Goal: Obtain resource: Download file/media

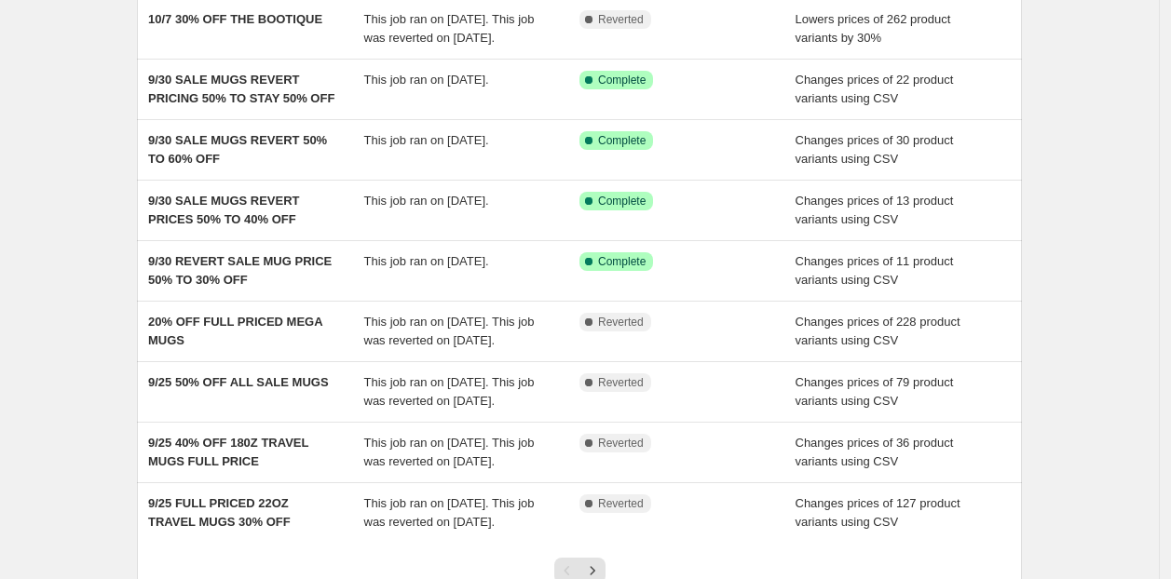
scroll to position [469, 0]
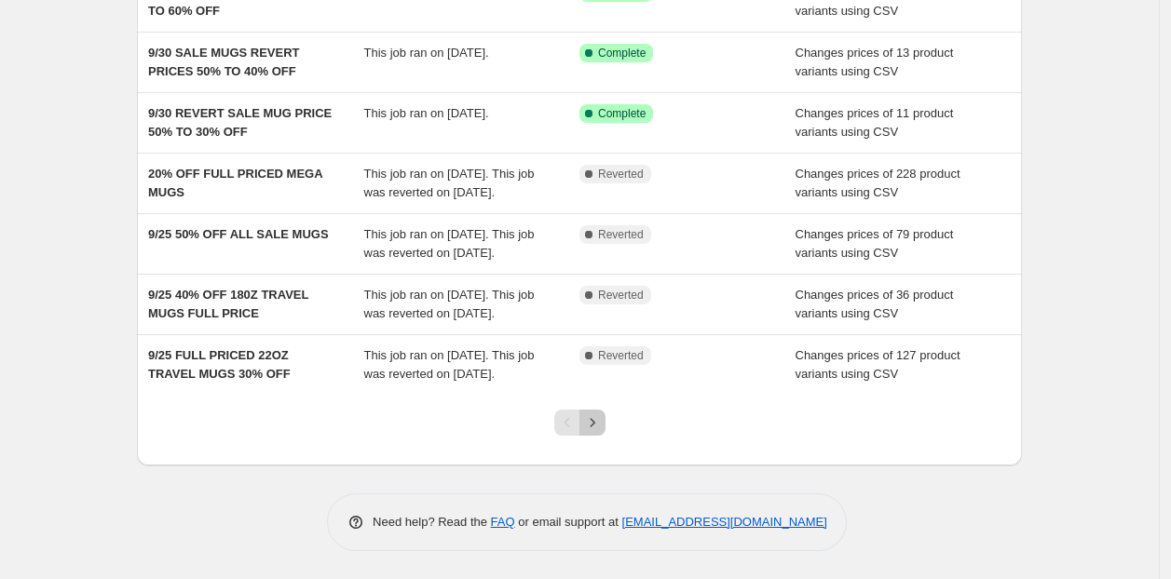
click at [601, 420] on icon "Next" at bounding box center [592, 422] width 19 height 19
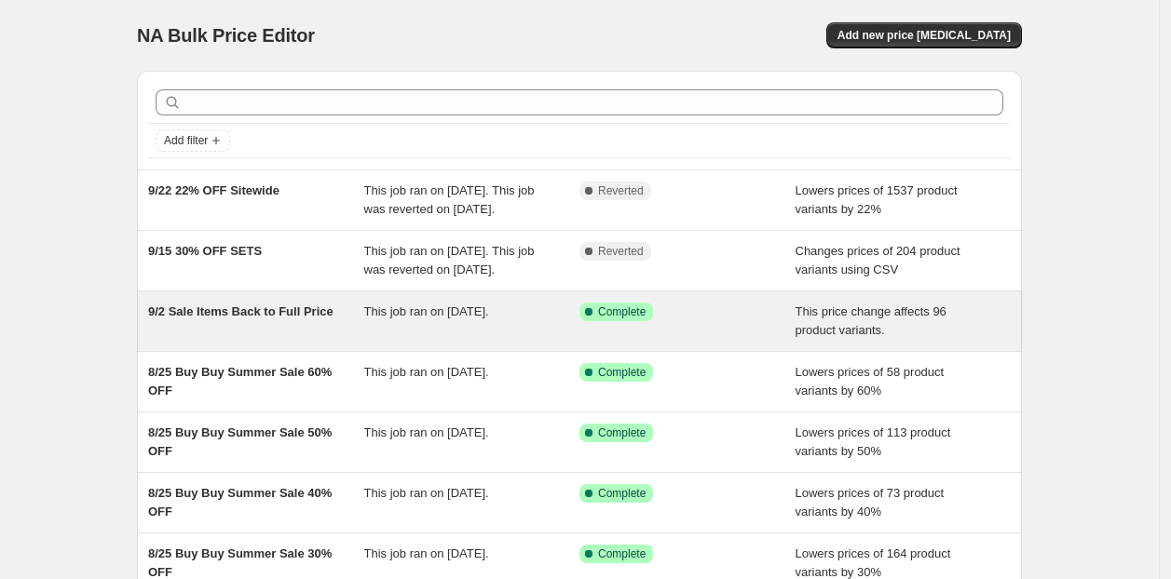
scroll to position [432, 0]
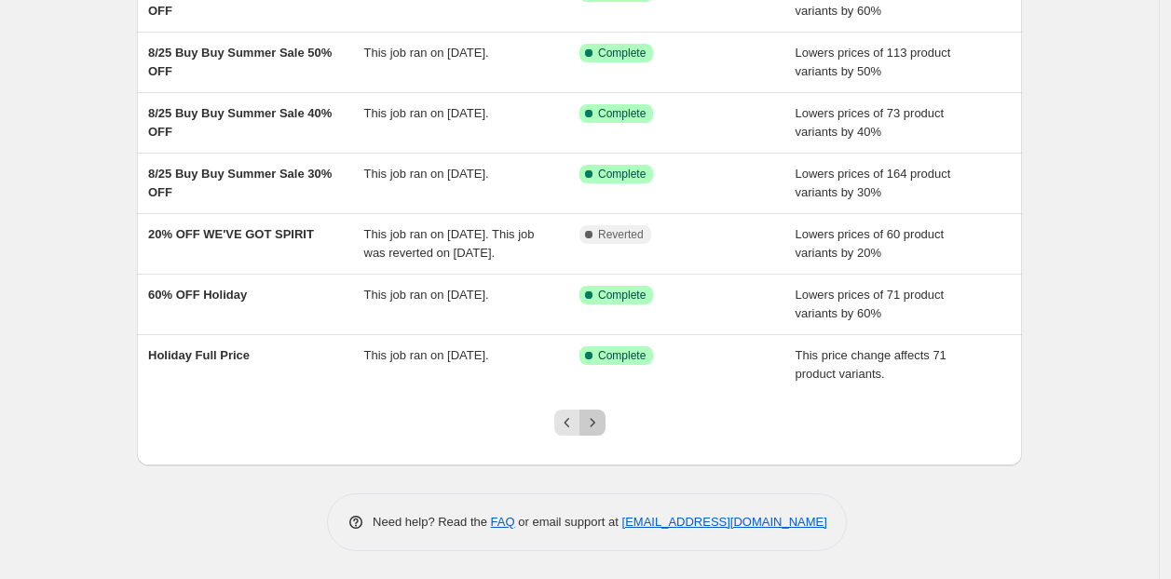
click at [601, 428] on icon "Next" at bounding box center [592, 422] width 19 height 19
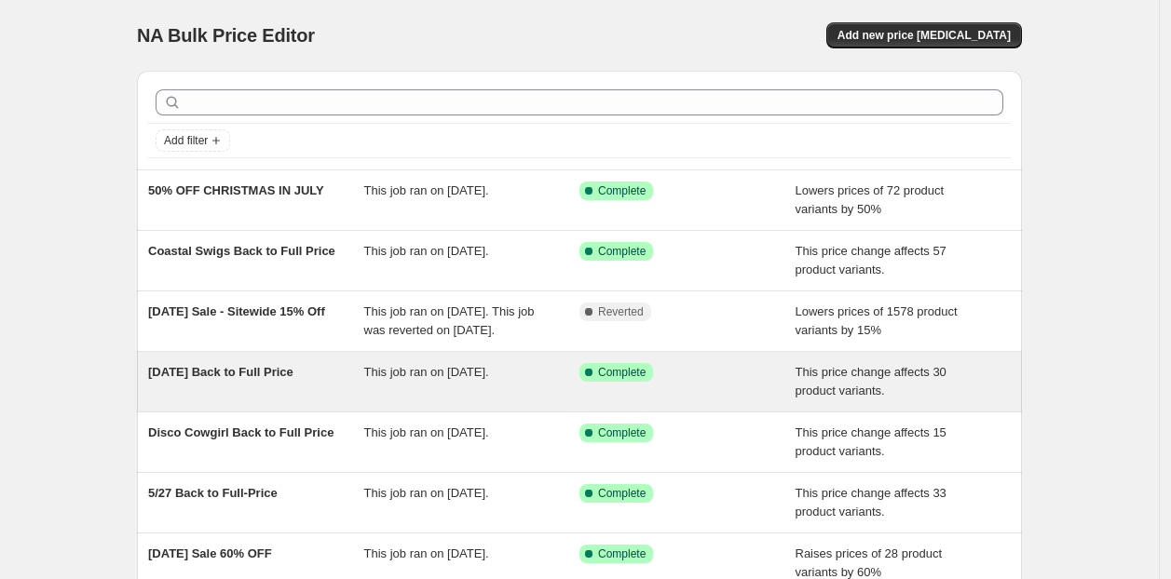
scroll to position [376, 0]
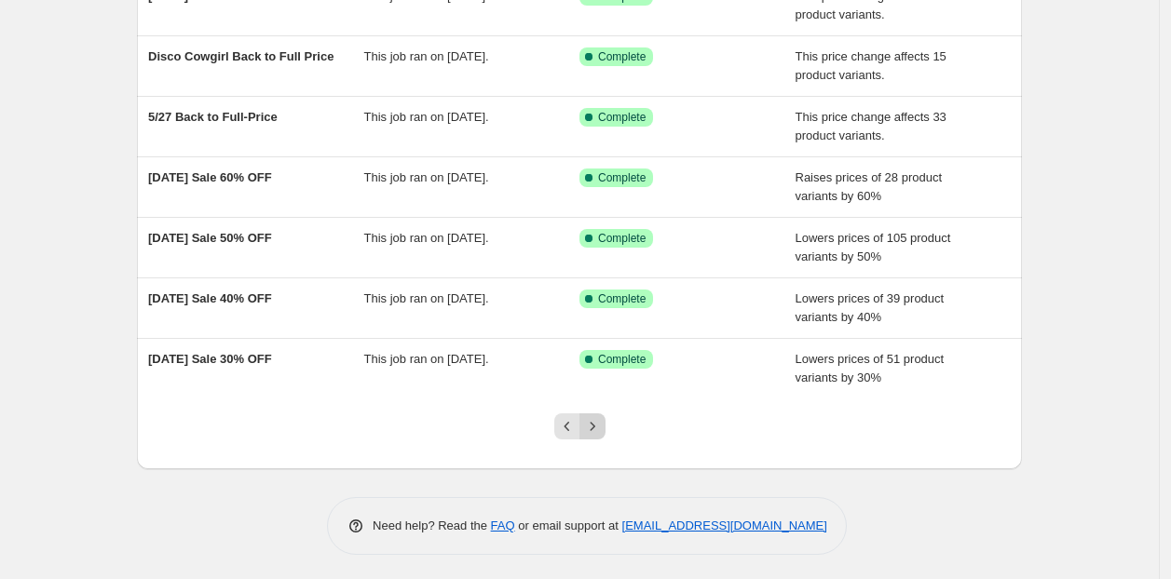
click at [602, 419] on icon "Next" at bounding box center [592, 426] width 19 height 19
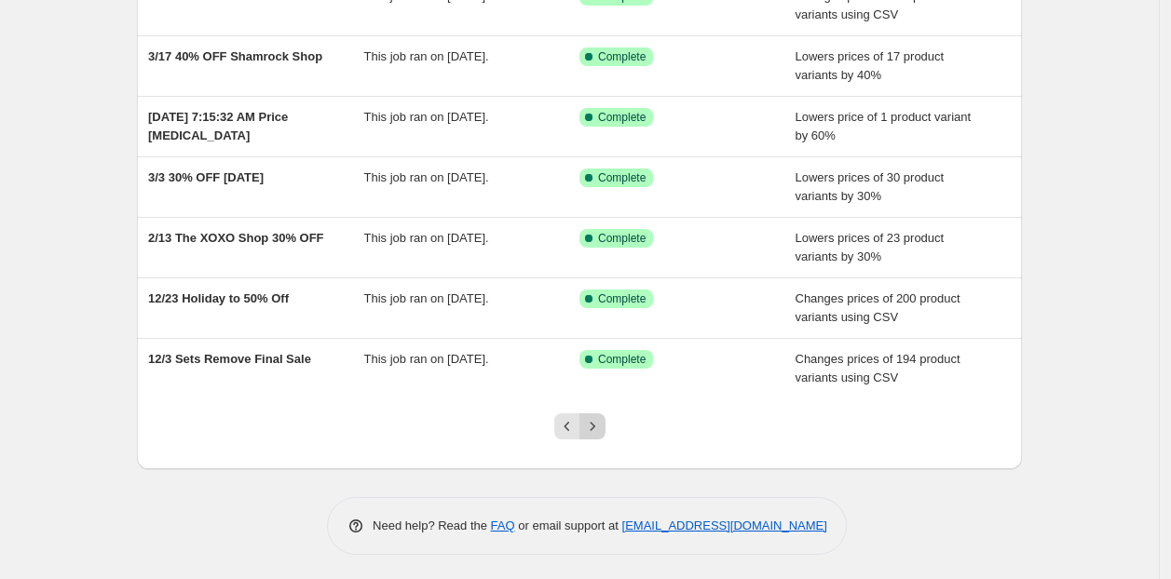
click at [594, 424] on icon "Next" at bounding box center [591, 426] width 5 height 8
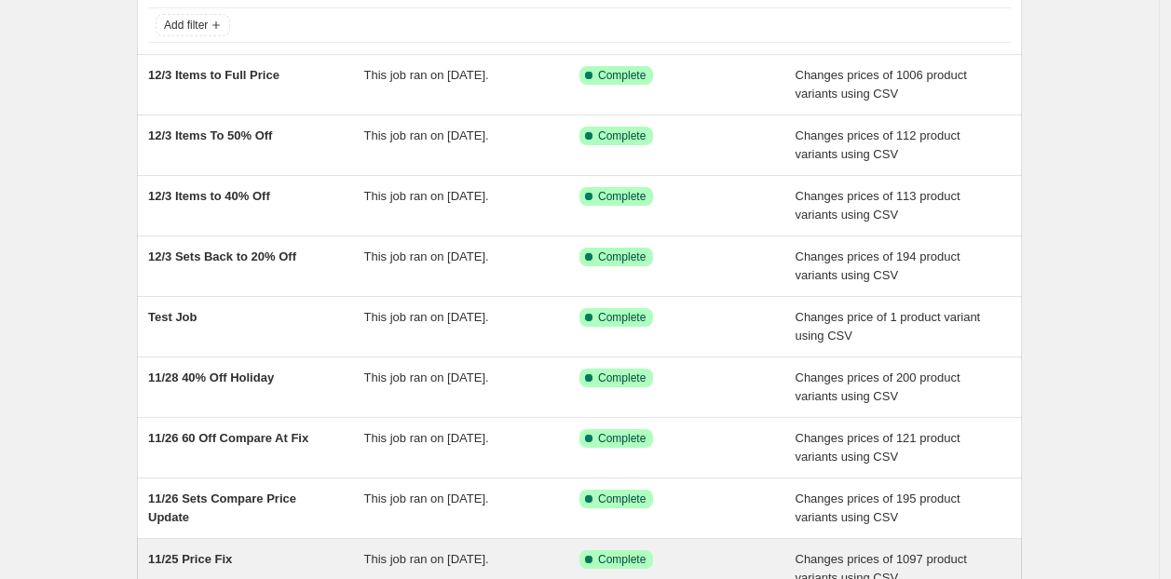
scroll to position [395, 0]
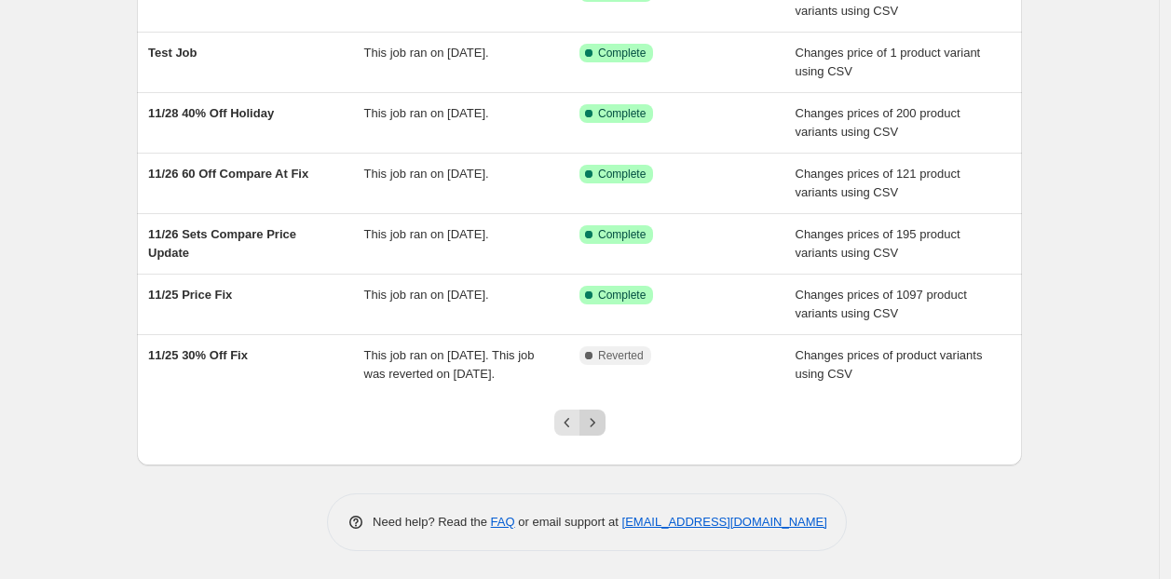
click at [602, 421] on icon "Next" at bounding box center [592, 422] width 19 height 19
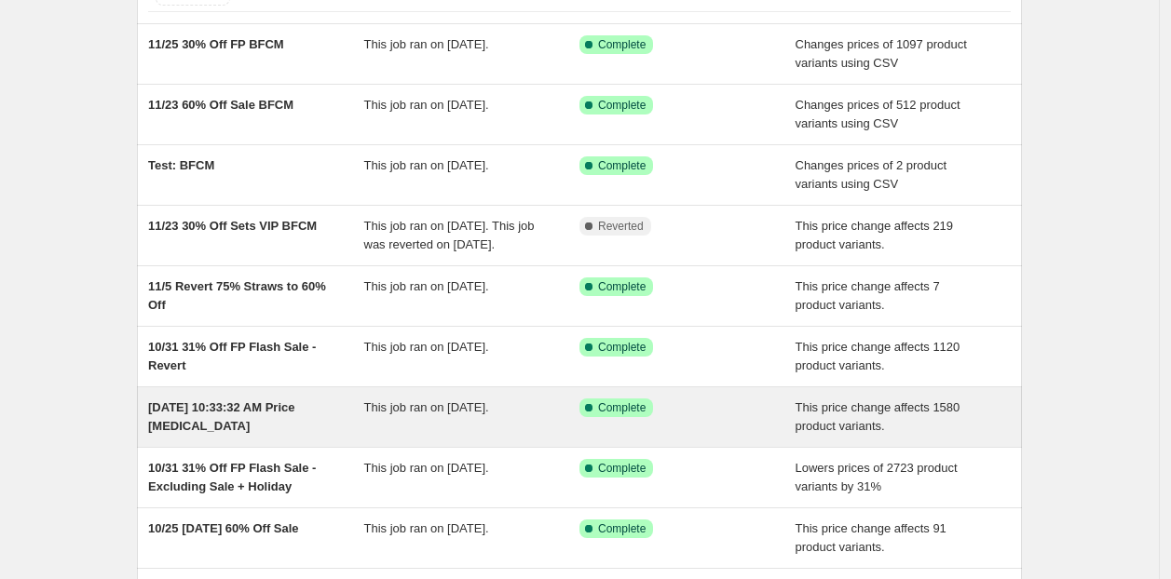
scroll to position [115, 0]
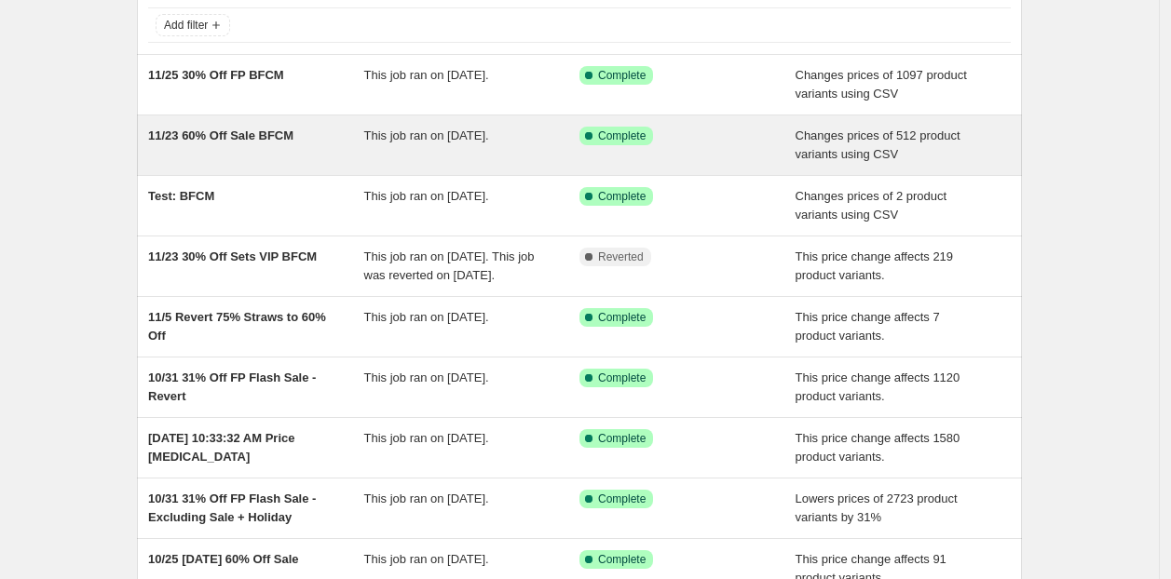
click at [349, 154] on div "11/23 60% Off Sale BFCM" at bounding box center [256, 145] width 216 height 37
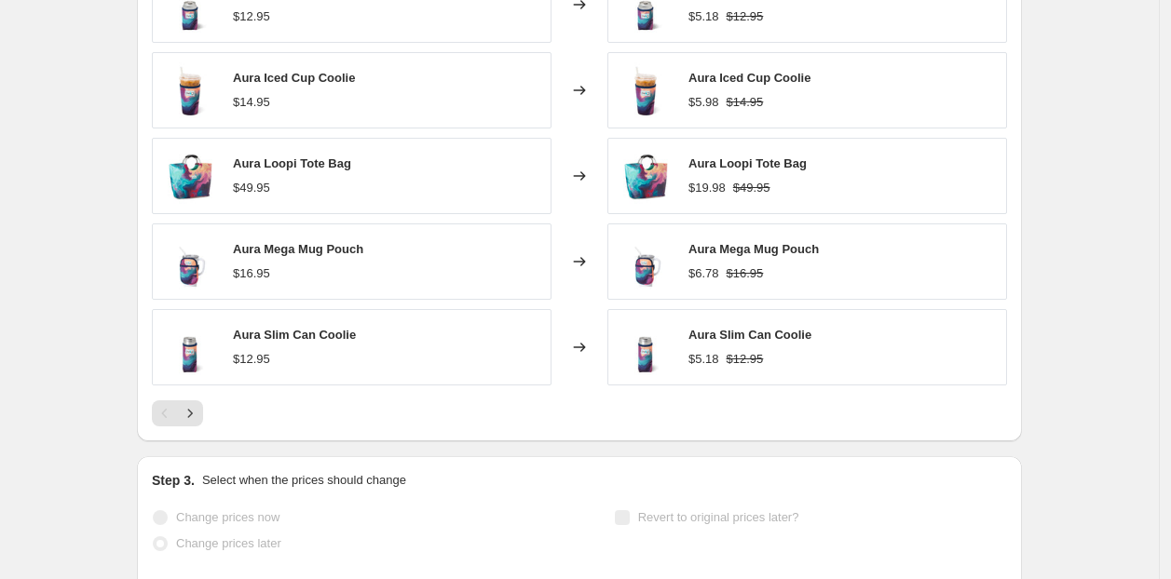
scroll to position [930, 0]
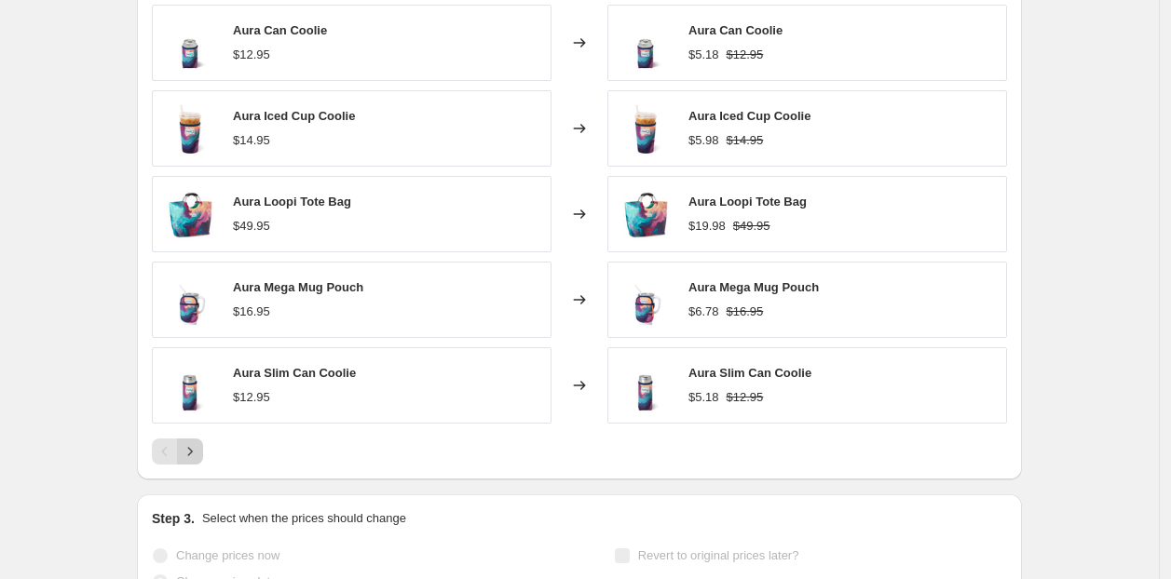
click at [199, 452] on icon "Next" at bounding box center [190, 451] width 19 height 19
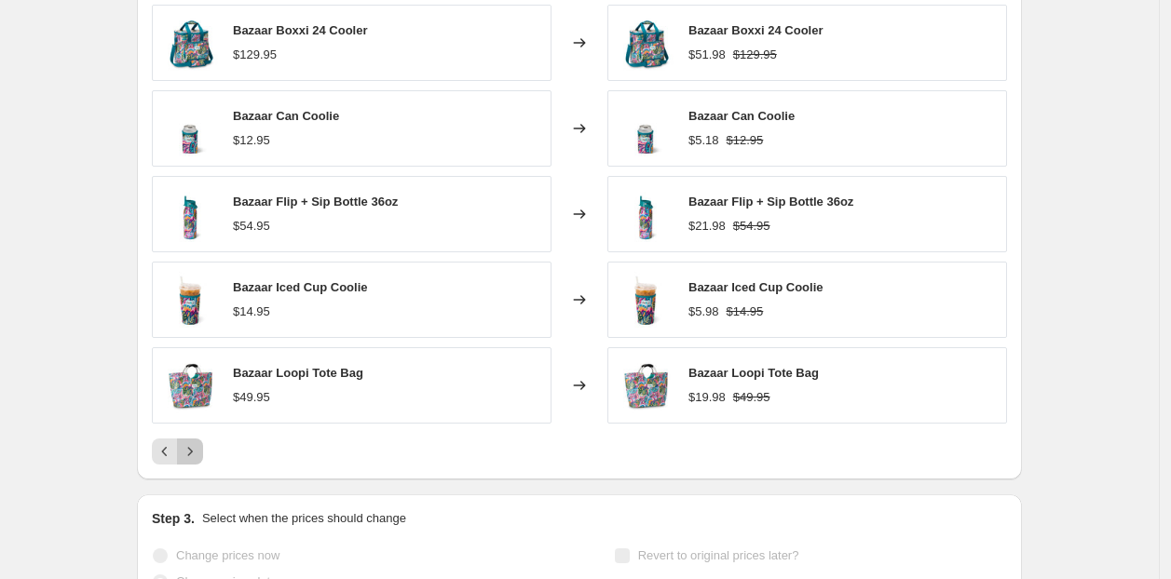
click at [199, 452] on icon "Next" at bounding box center [190, 451] width 19 height 19
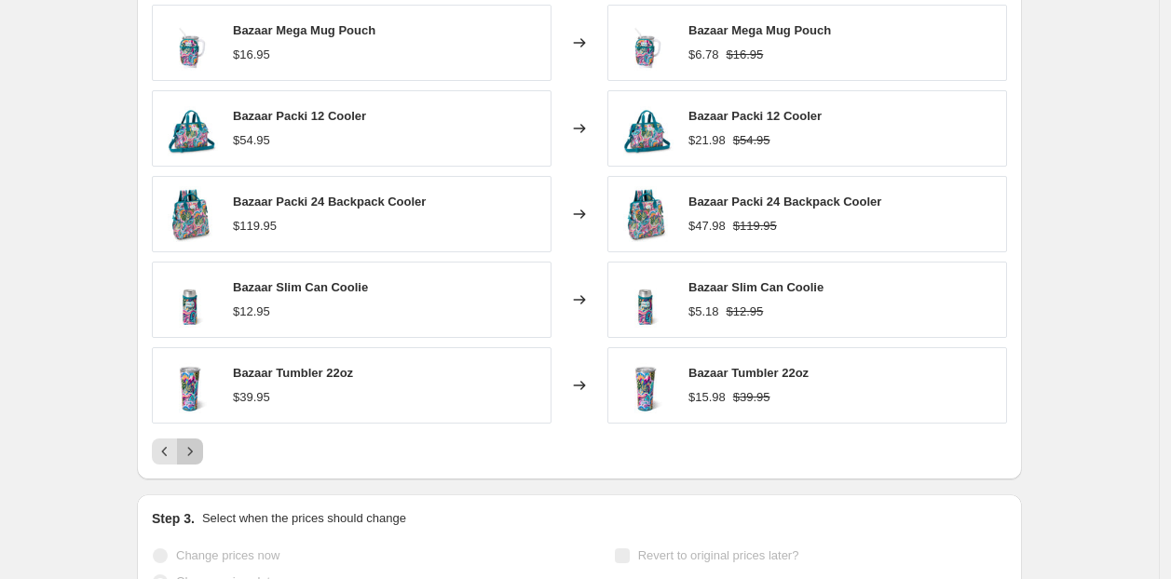
click at [199, 452] on icon "Next" at bounding box center [190, 451] width 19 height 19
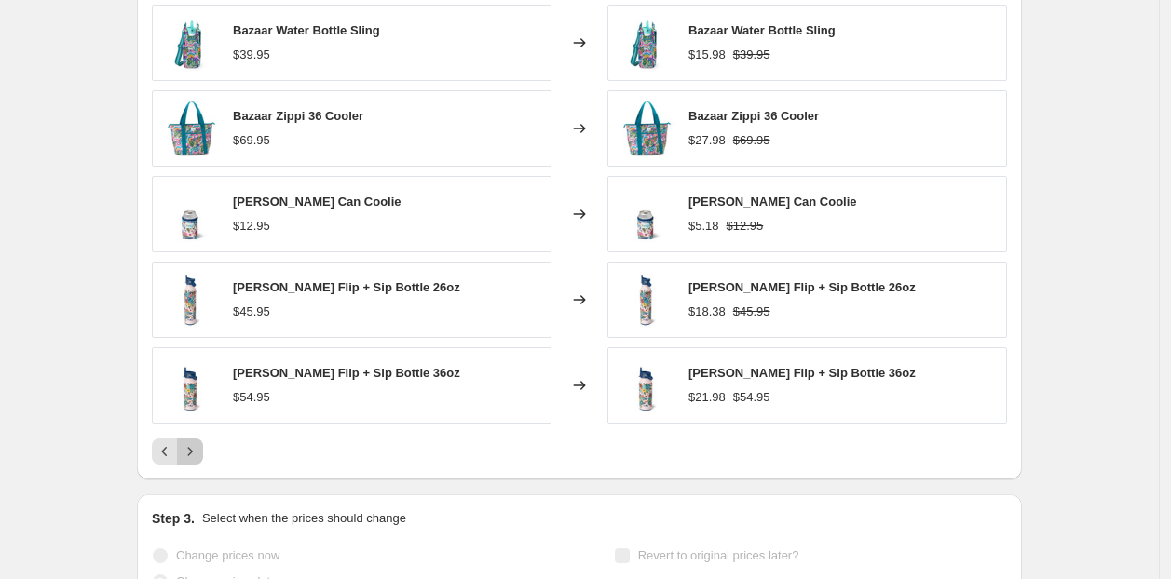
click at [199, 452] on icon "Next" at bounding box center [190, 451] width 19 height 19
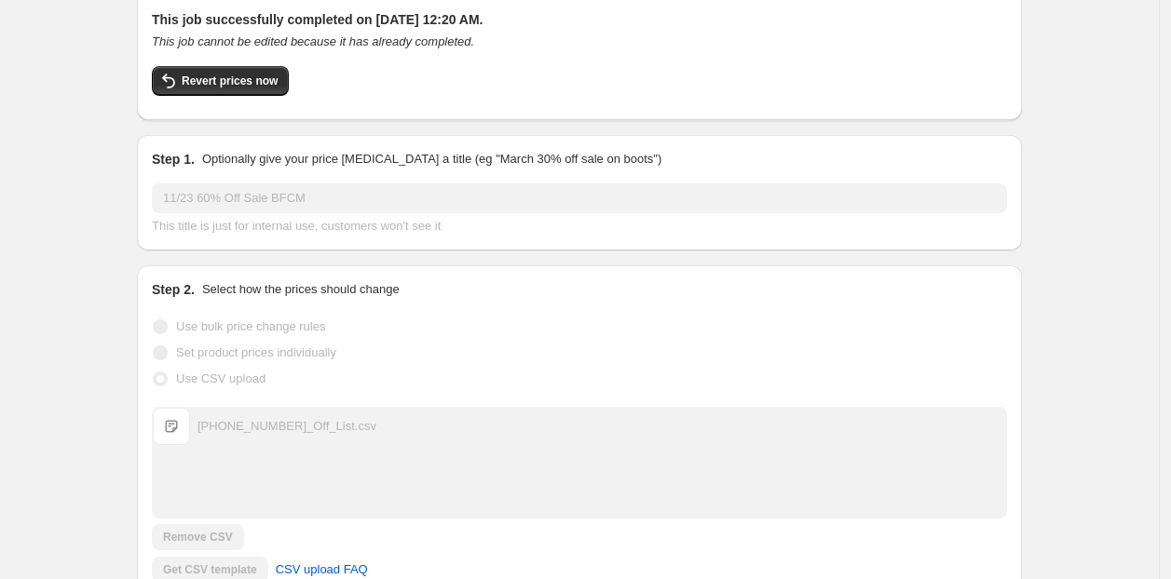
scroll to position [0, 0]
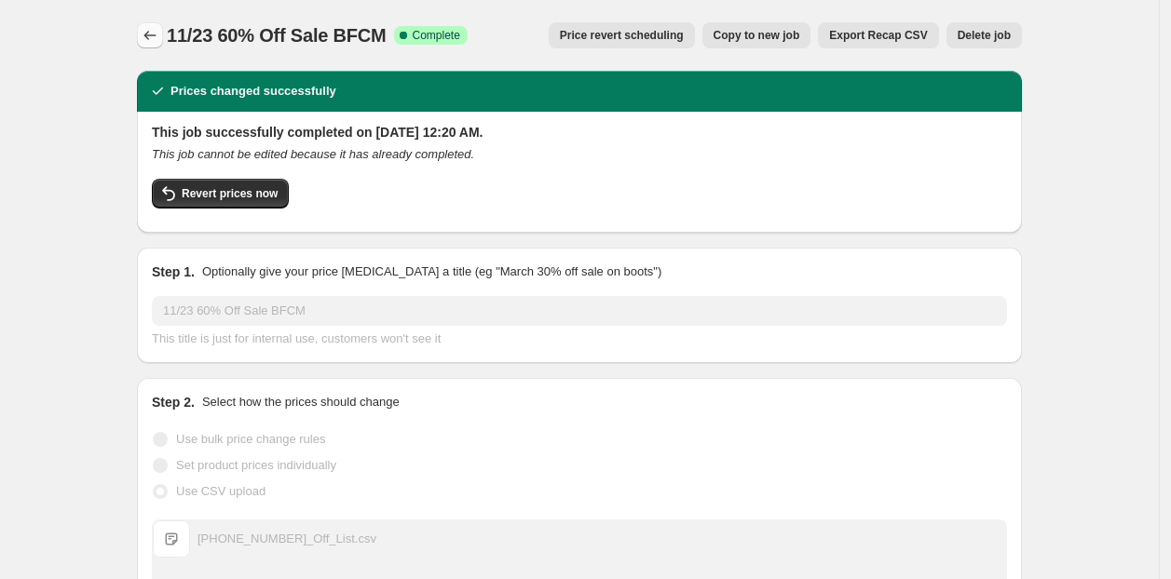
click at [156, 38] on icon "Price change jobs" at bounding box center [150, 35] width 19 height 19
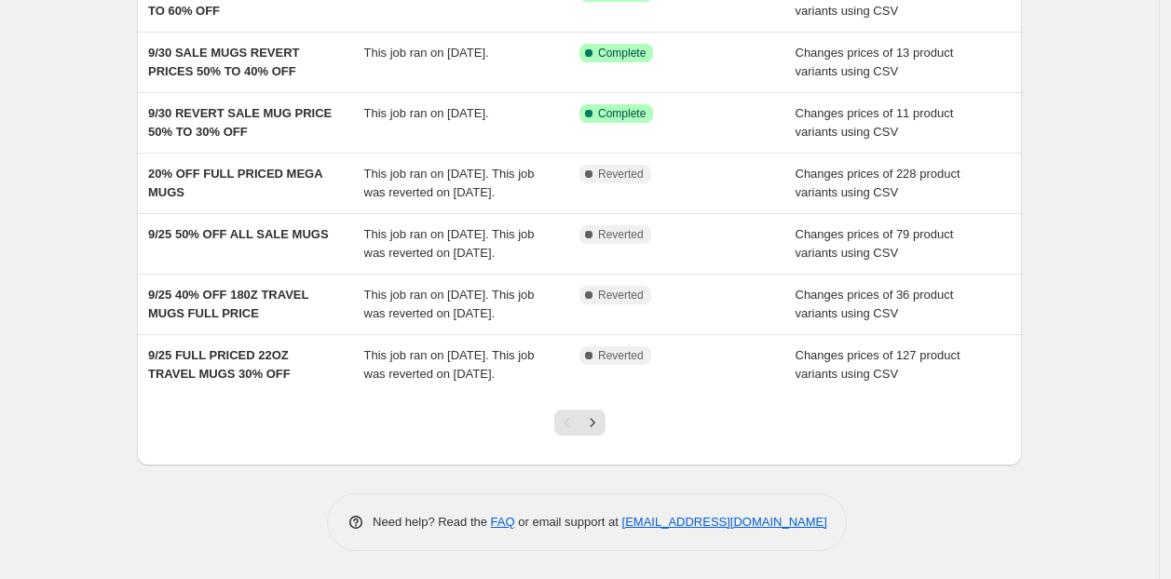
scroll to position [469, 0]
click at [602, 424] on icon "Next" at bounding box center [592, 422] width 19 height 19
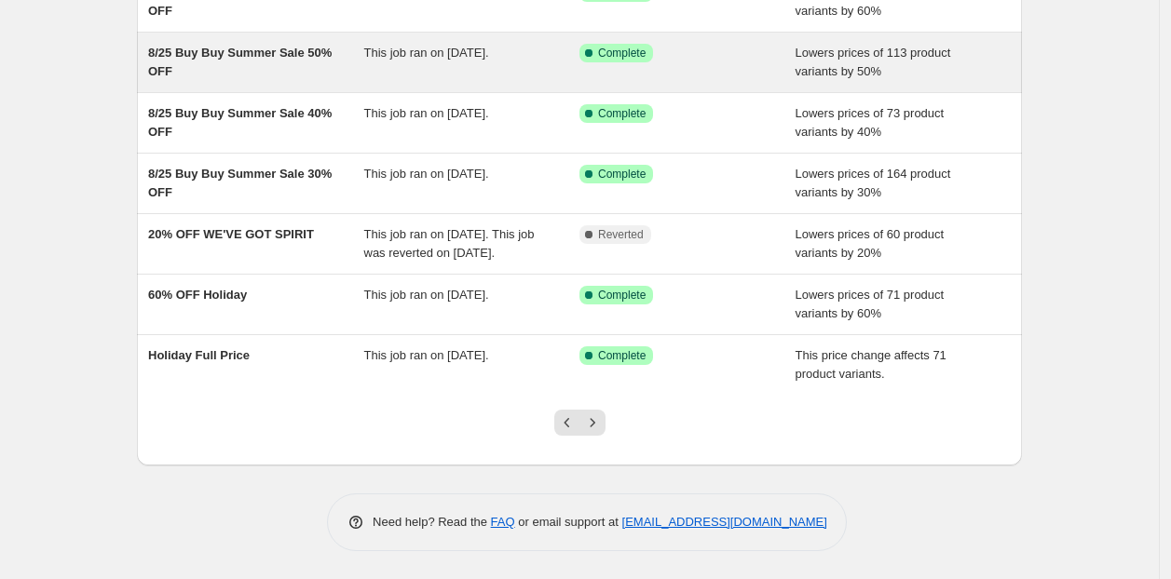
scroll to position [432, 0]
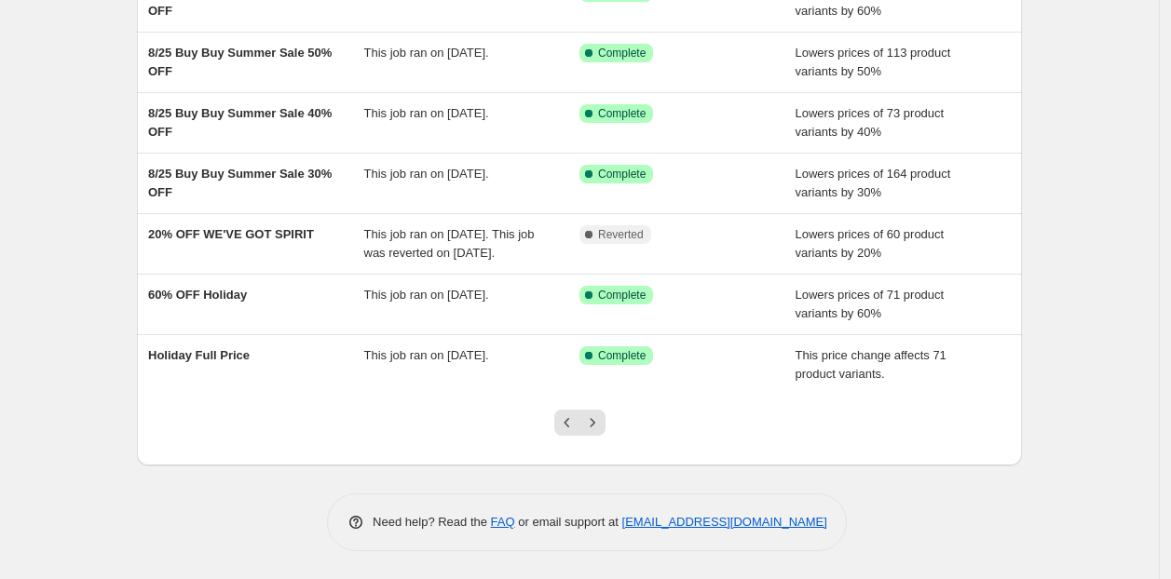
click at [605, 438] on div at bounding box center [579, 430] width 75 height 71
click at [596, 430] on icon "Next" at bounding box center [592, 422] width 19 height 19
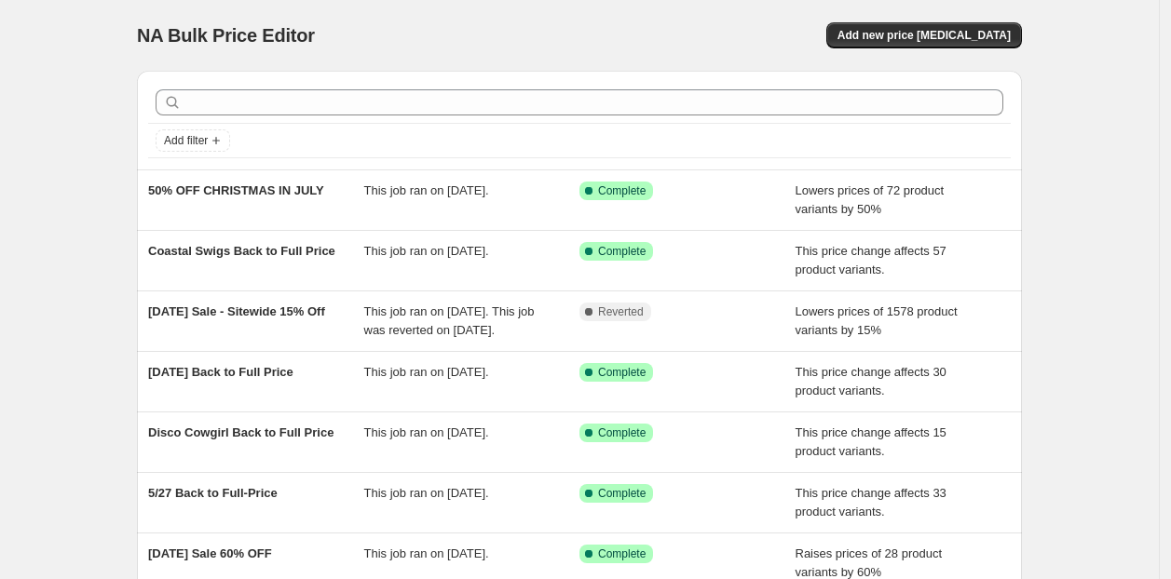
scroll to position [349, 0]
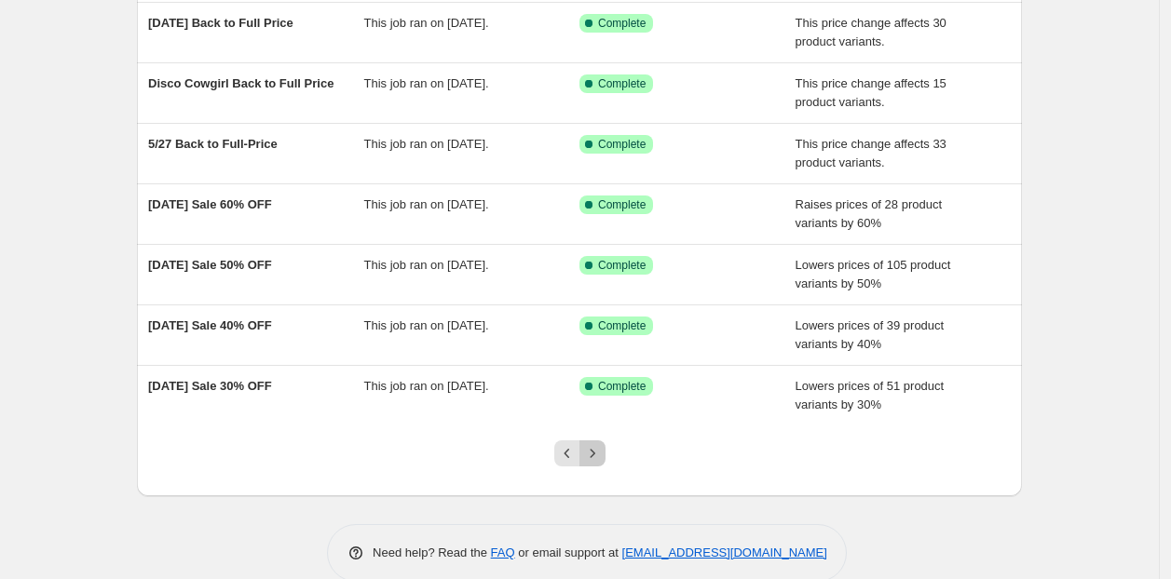
click at [601, 453] on icon "Next" at bounding box center [592, 453] width 19 height 19
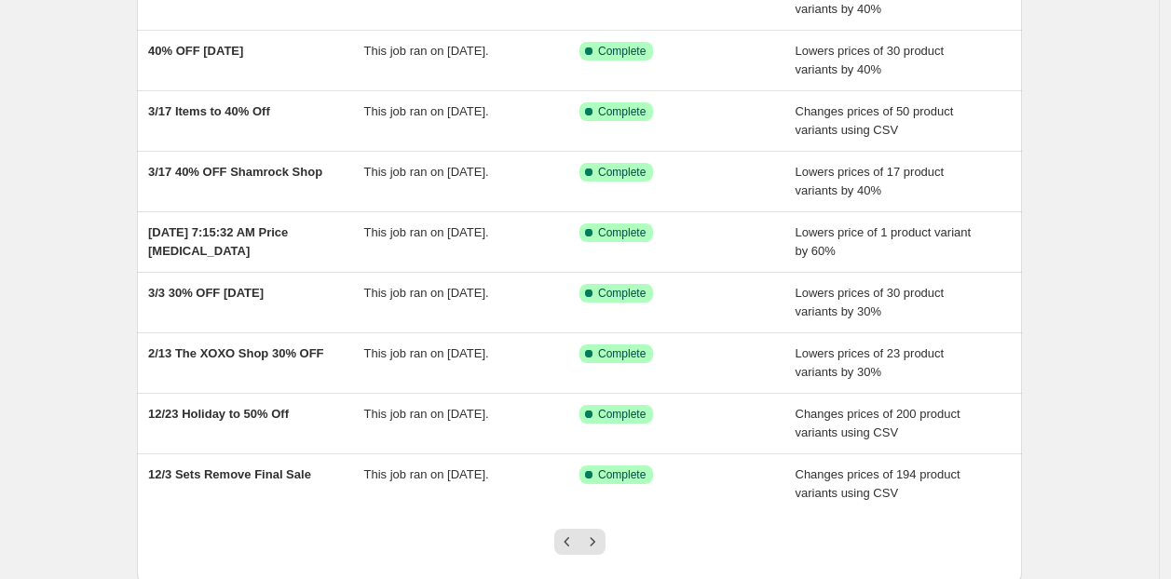
scroll to position [376, 0]
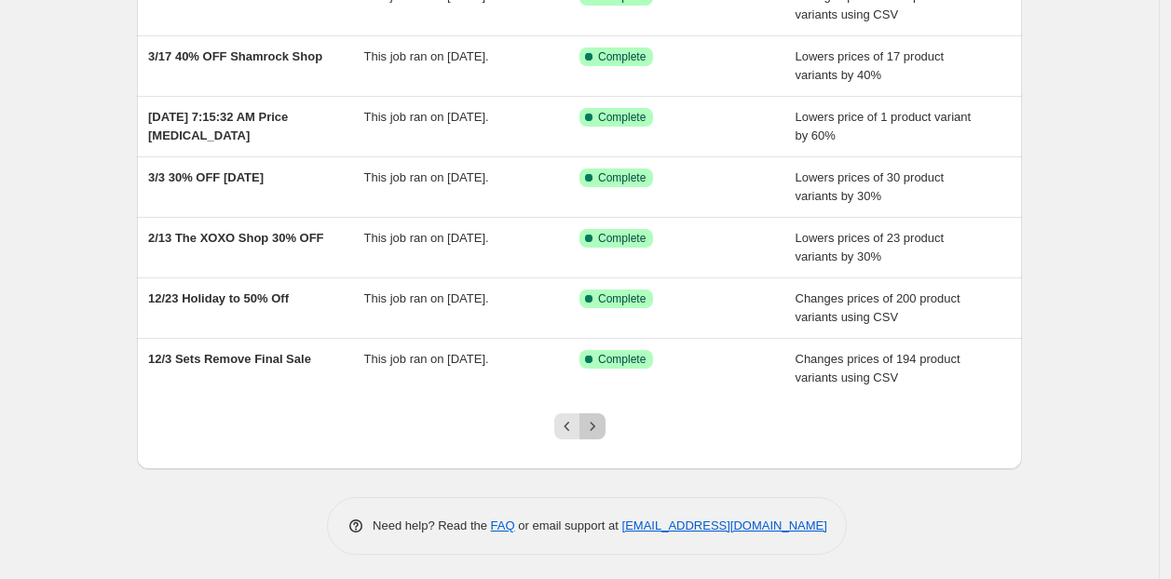
click at [600, 417] on icon "Next" at bounding box center [592, 426] width 19 height 19
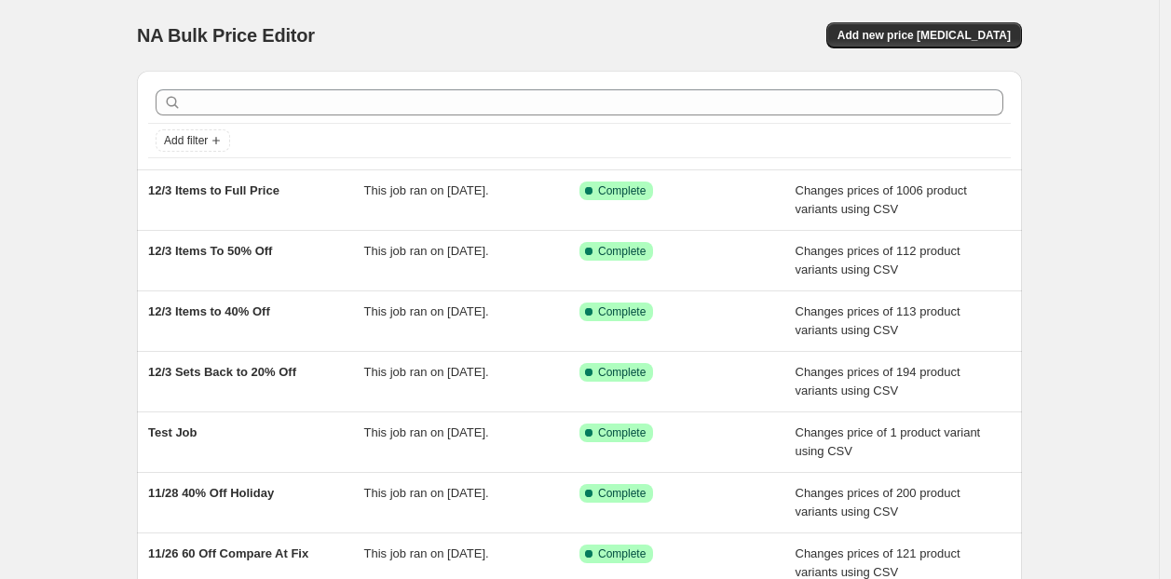
scroll to position [395, 0]
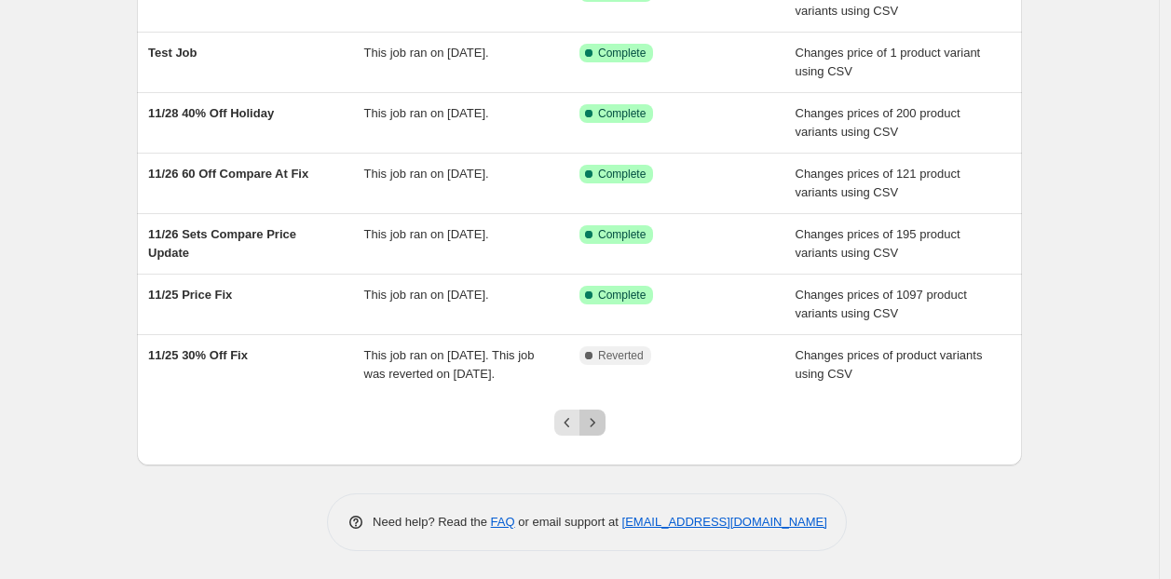
click at [599, 417] on icon "Next" at bounding box center [592, 422] width 19 height 19
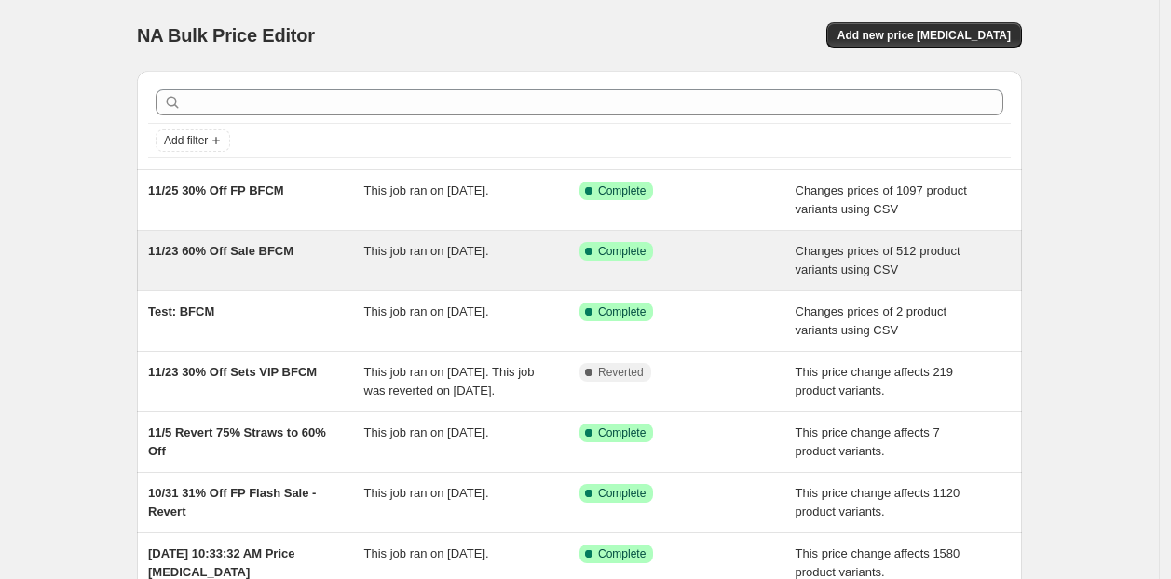
click at [462, 283] on div "11/23 60% Off Sale BFCM This job ran on [DATE]. Success Complete Complete Chang…" at bounding box center [579, 261] width 885 height 60
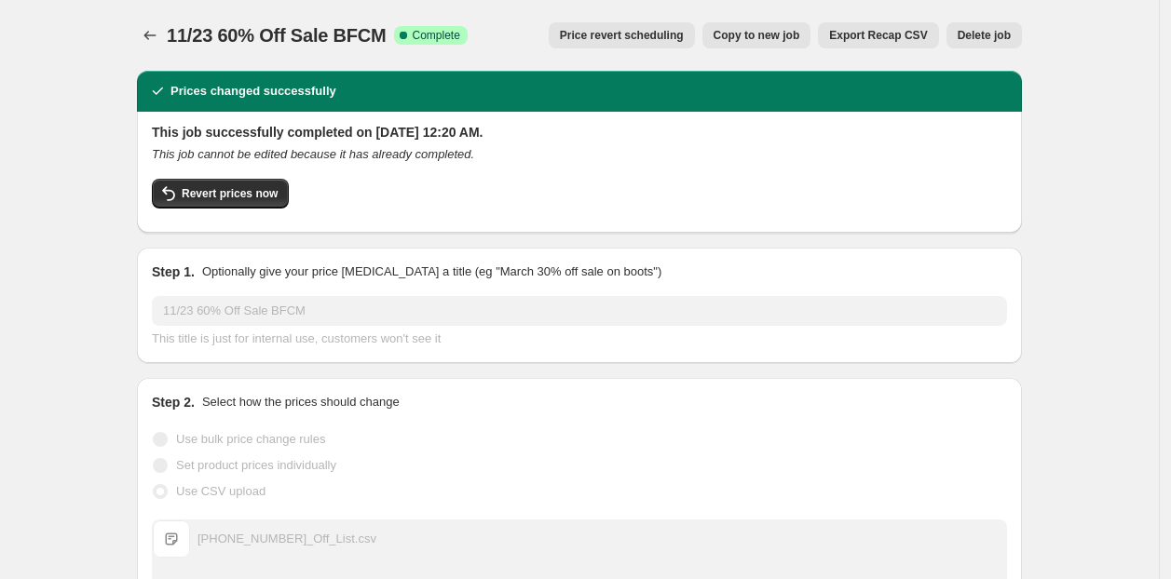
click at [900, 27] on button "Export Recap CSV" at bounding box center [878, 35] width 120 height 26
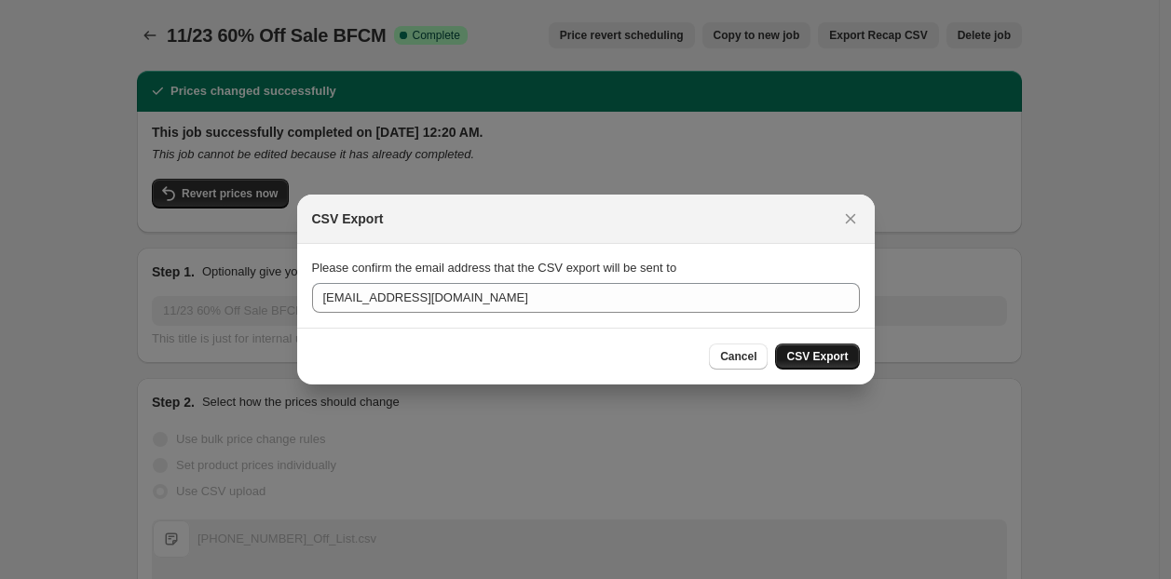
click at [813, 352] on span "CSV Export" at bounding box center [816, 356] width 61 height 15
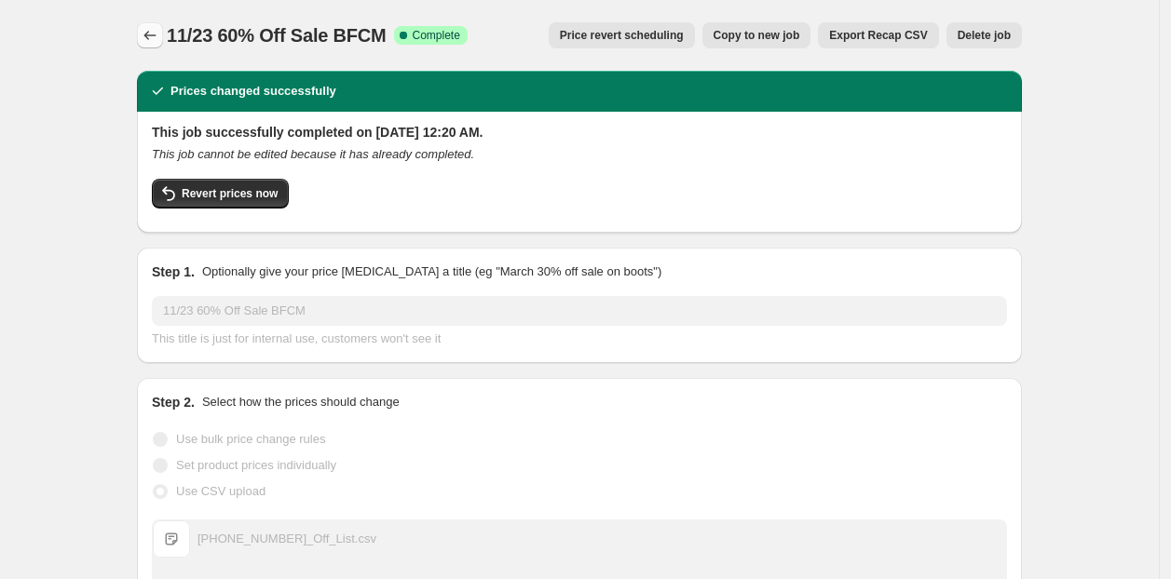
click at [150, 31] on icon "Price change jobs" at bounding box center [150, 35] width 19 height 19
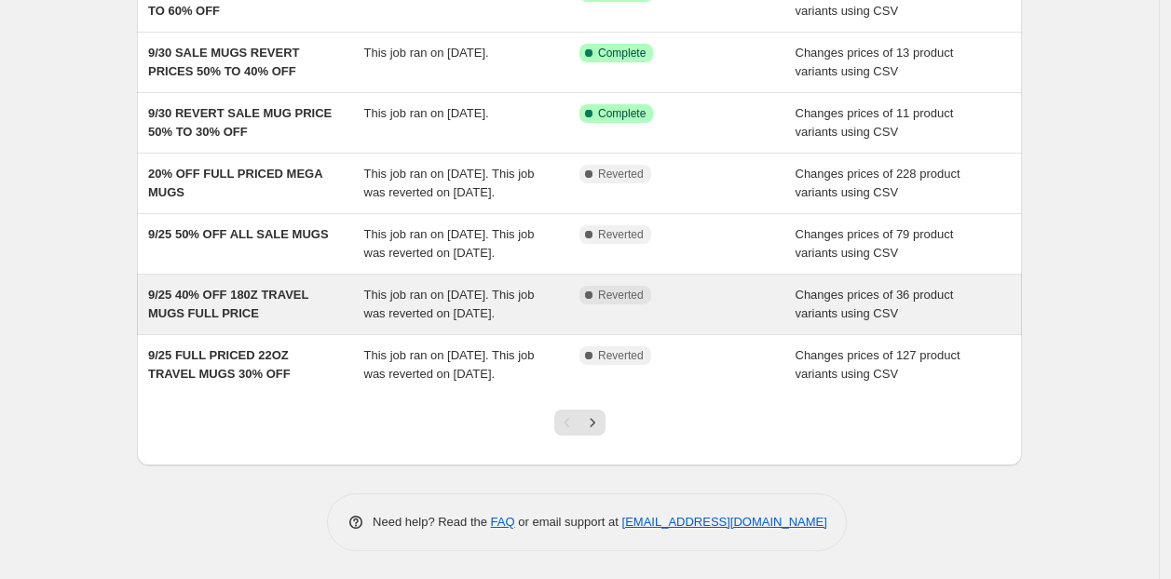
scroll to position [469, 0]
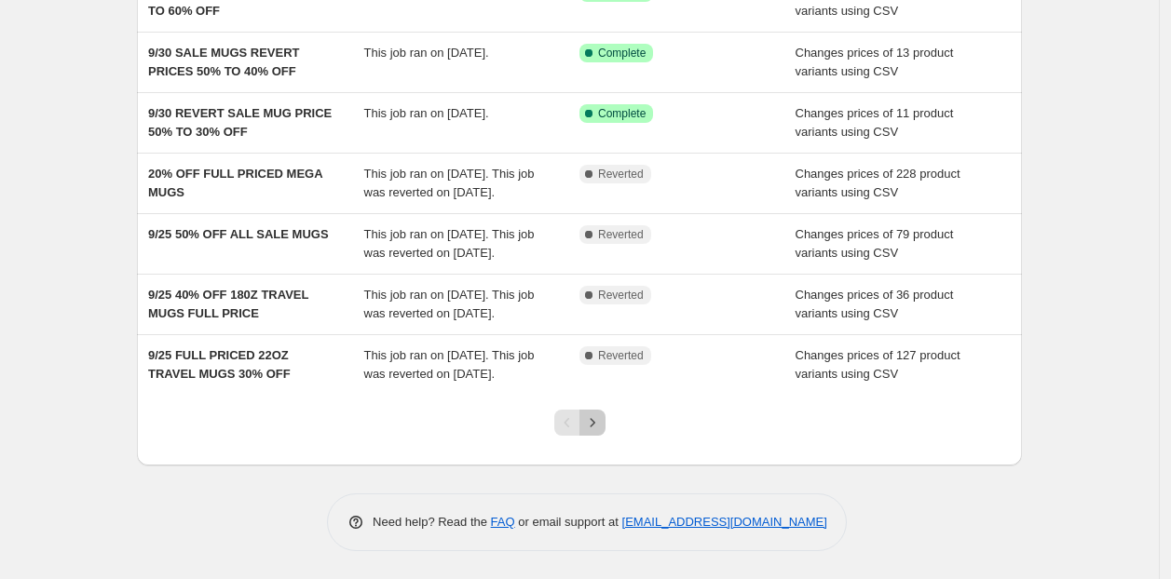
click at [601, 429] on icon "Next" at bounding box center [592, 422] width 19 height 19
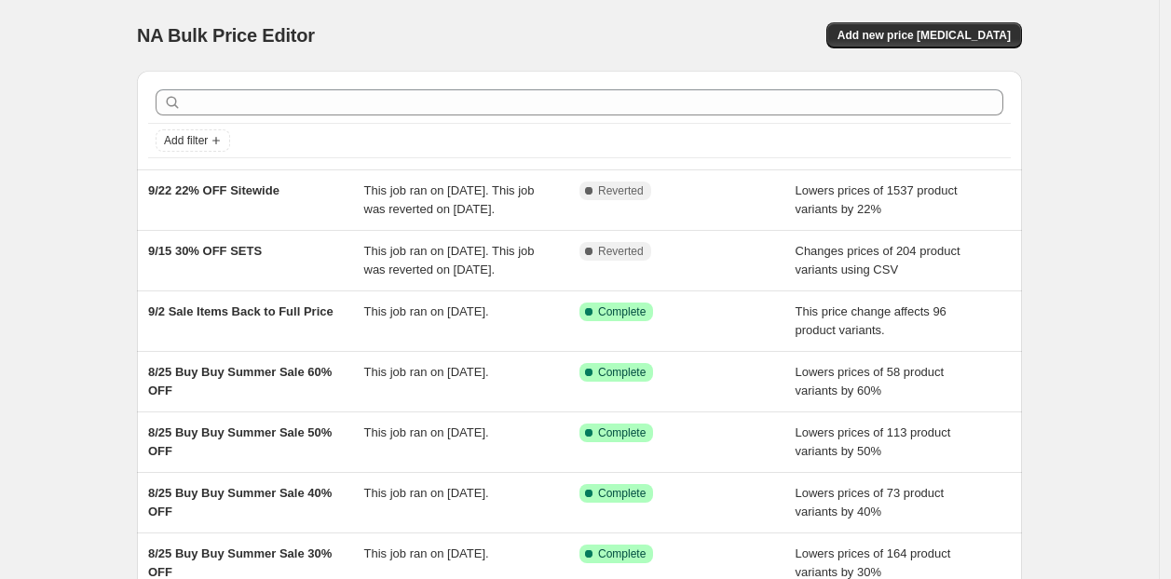
scroll to position [432, 0]
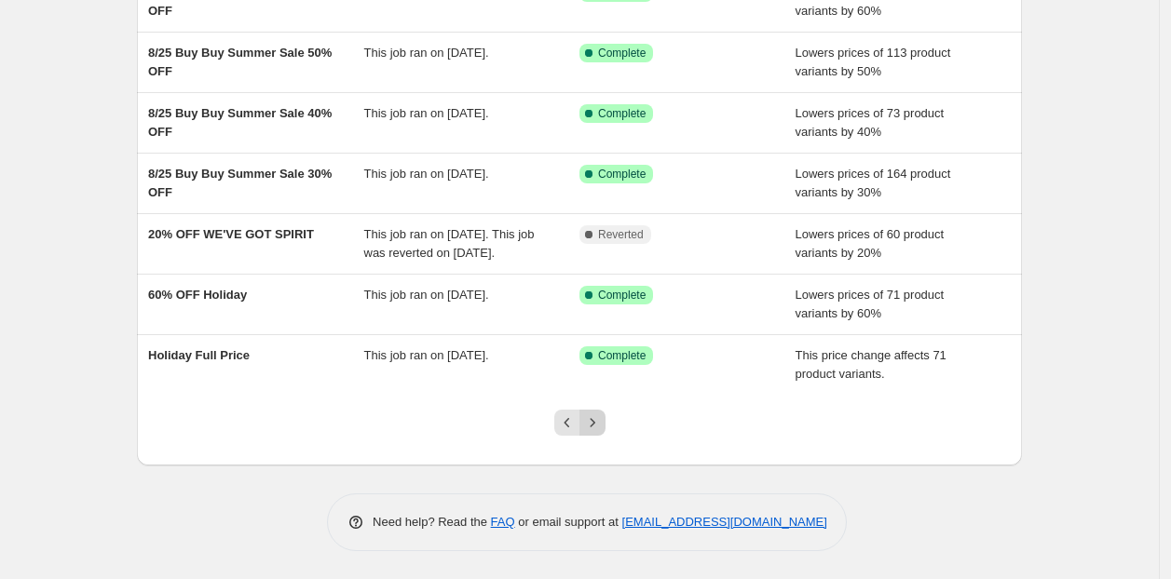
click at [602, 415] on icon "Next" at bounding box center [592, 422] width 19 height 19
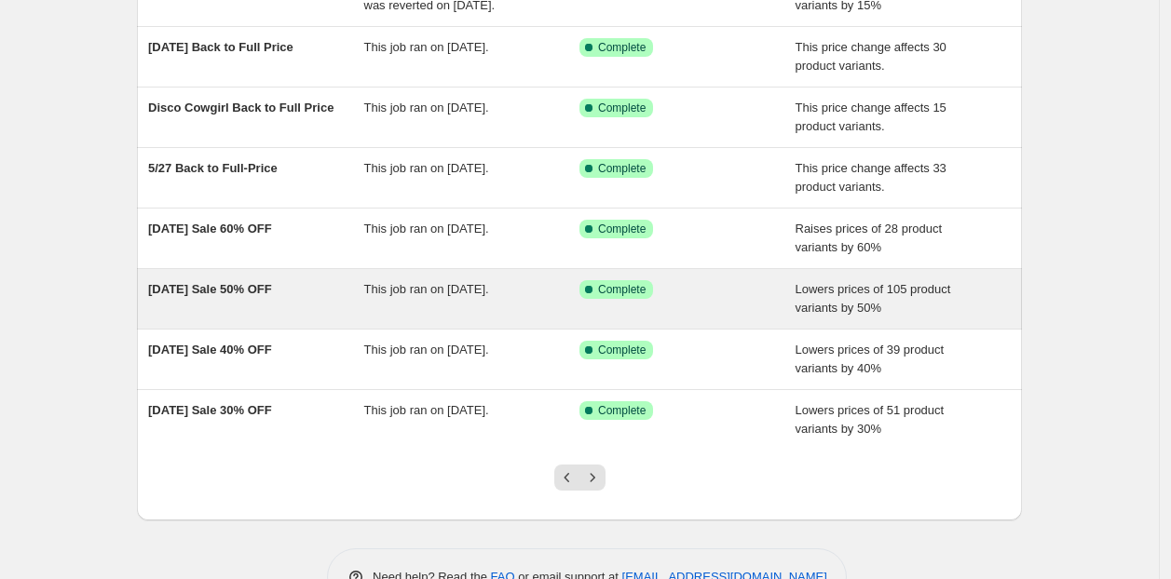
scroll to position [376, 0]
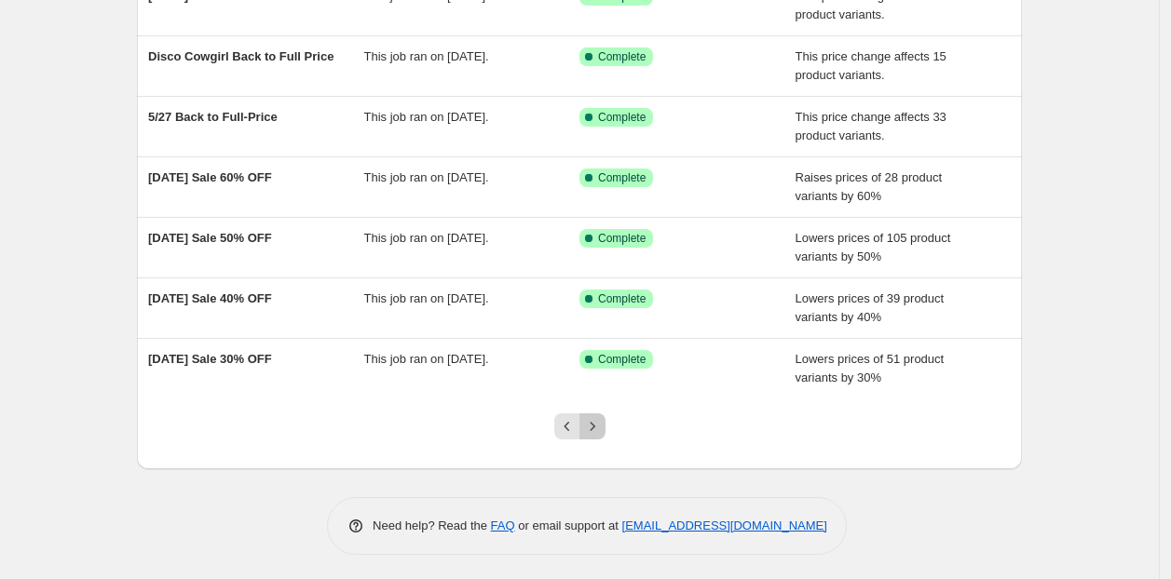
click at [591, 417] on icon "Next" at bounding box center [592, 426] width 19 height 19
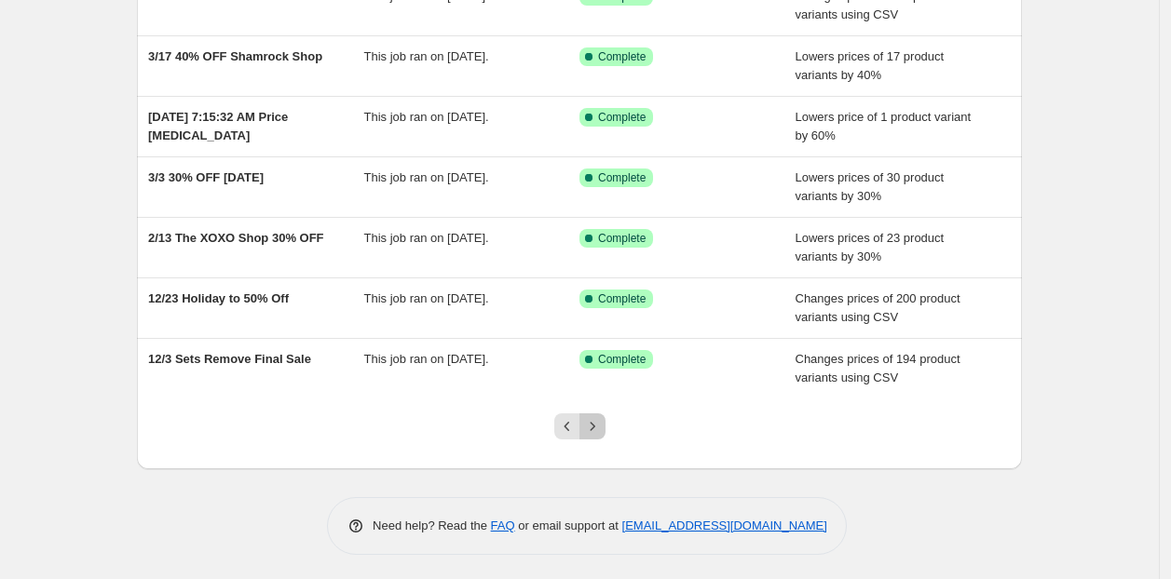
click at [593, 417] on icon "Next" at bounding box center [592, 426] width 19 height 19
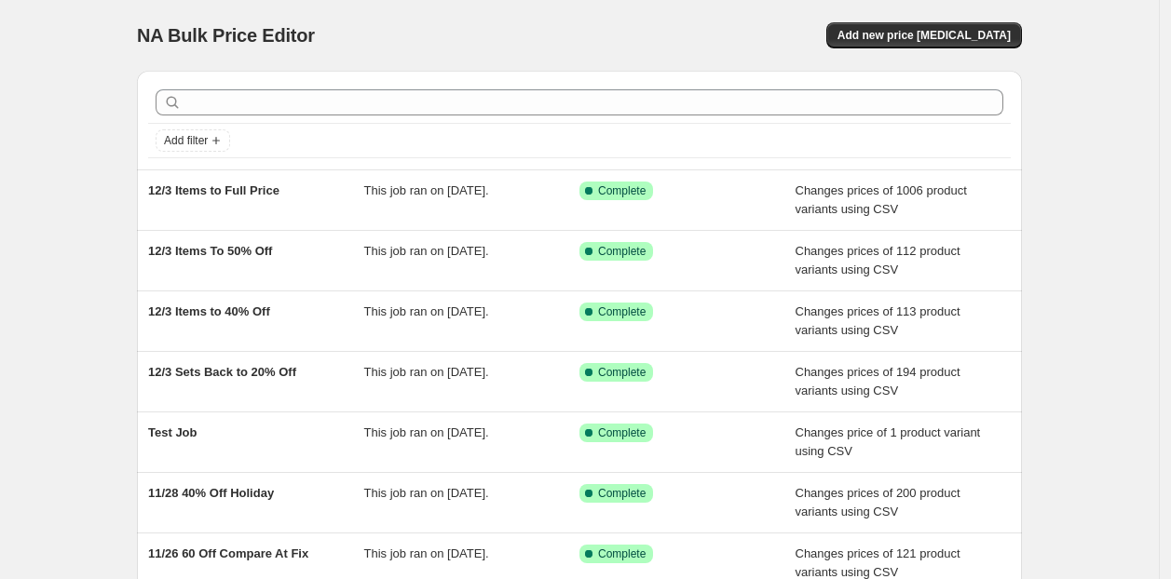
scroll to position [395, 0]
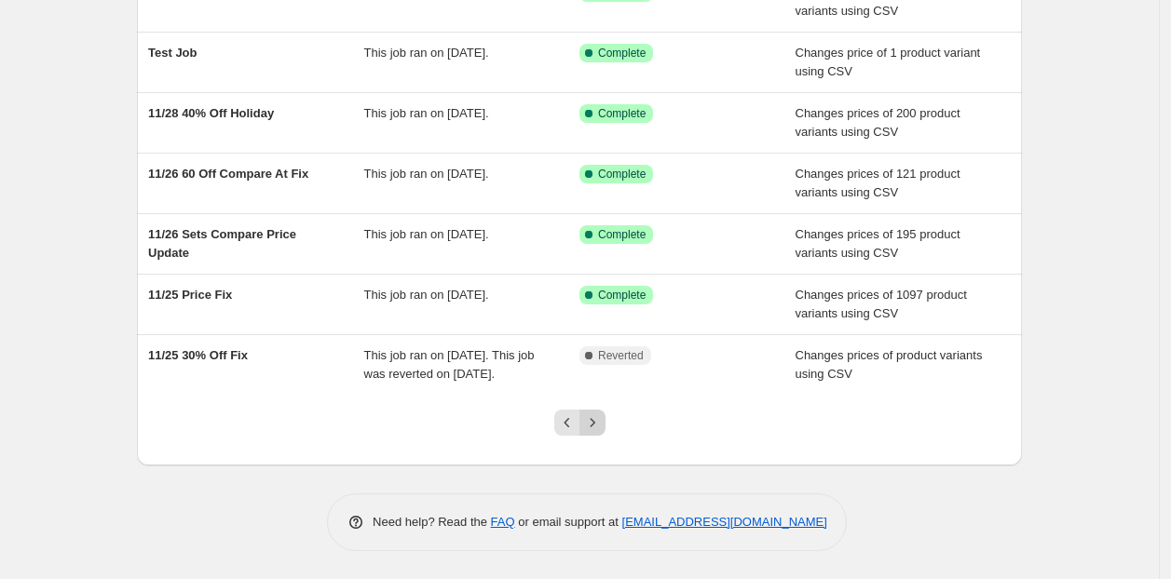
click at [602, 427] on icon "Next" at bounding box center [592, 422] width 19 height 19
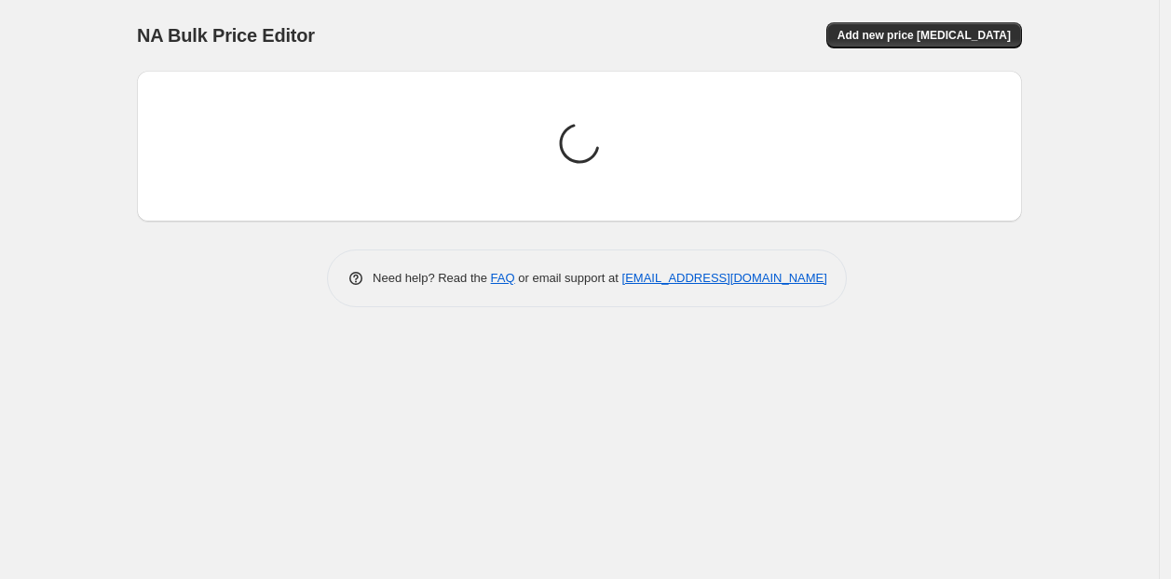
scroll to position [0, 0]
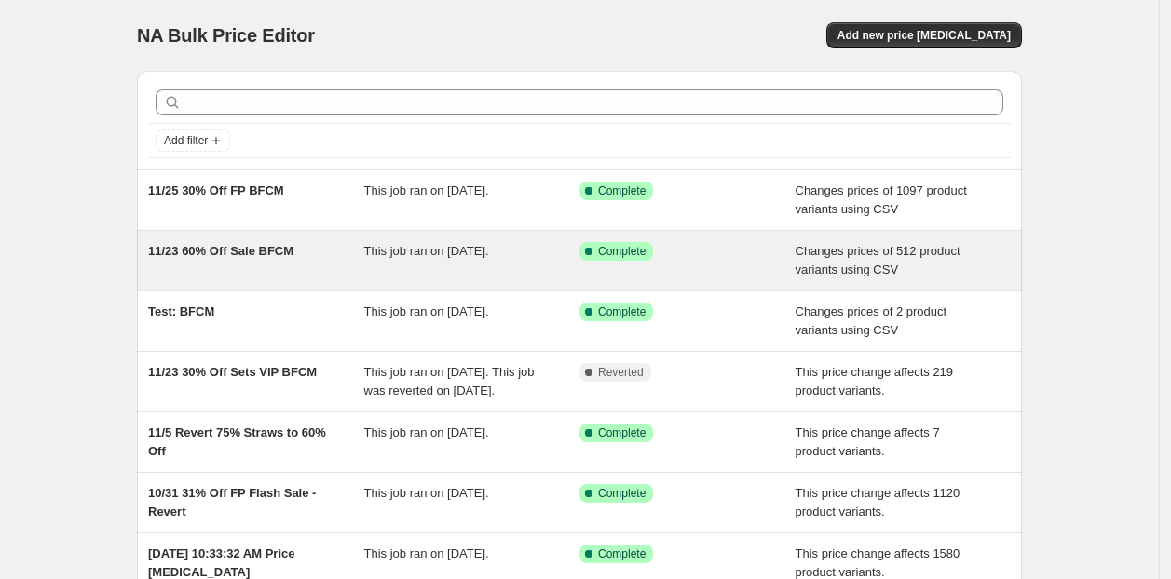
click at [471, 269] on div "This job ran on [DATE]." at bounding box center [472, 260] width 216 height 37
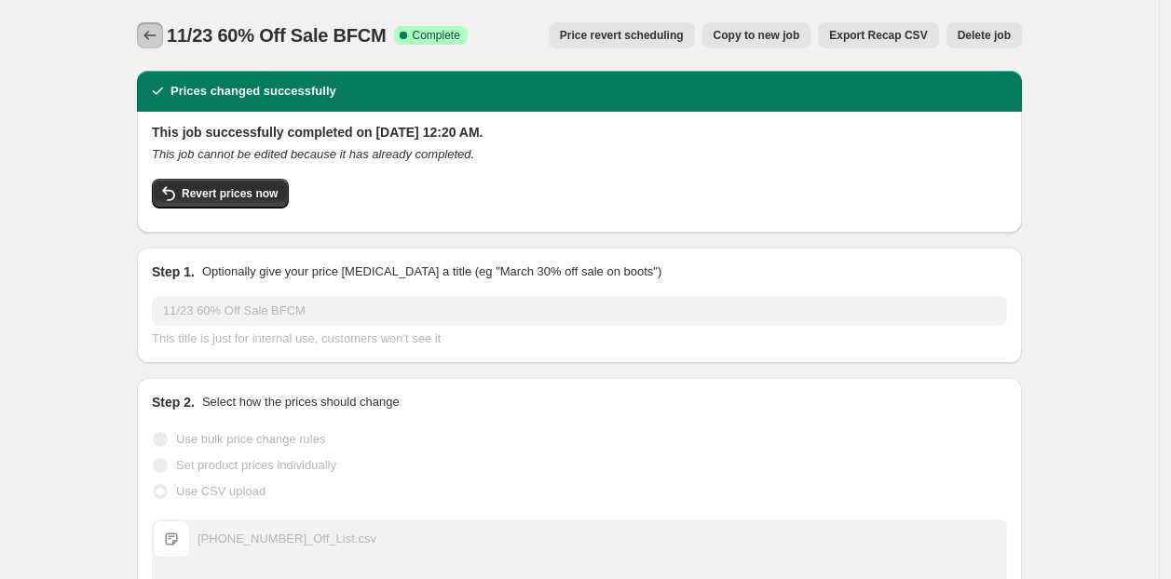
click at [159, 33] on icon "Price change jobs" at bounding box center [150, 35] width 19 height 19
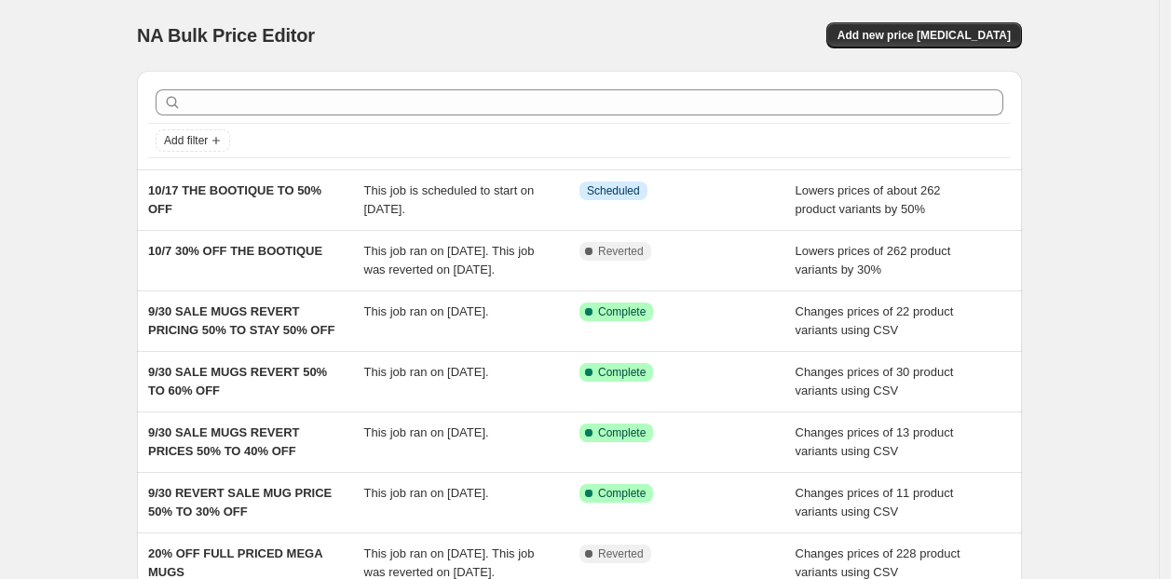
scroll to position [469, 0]
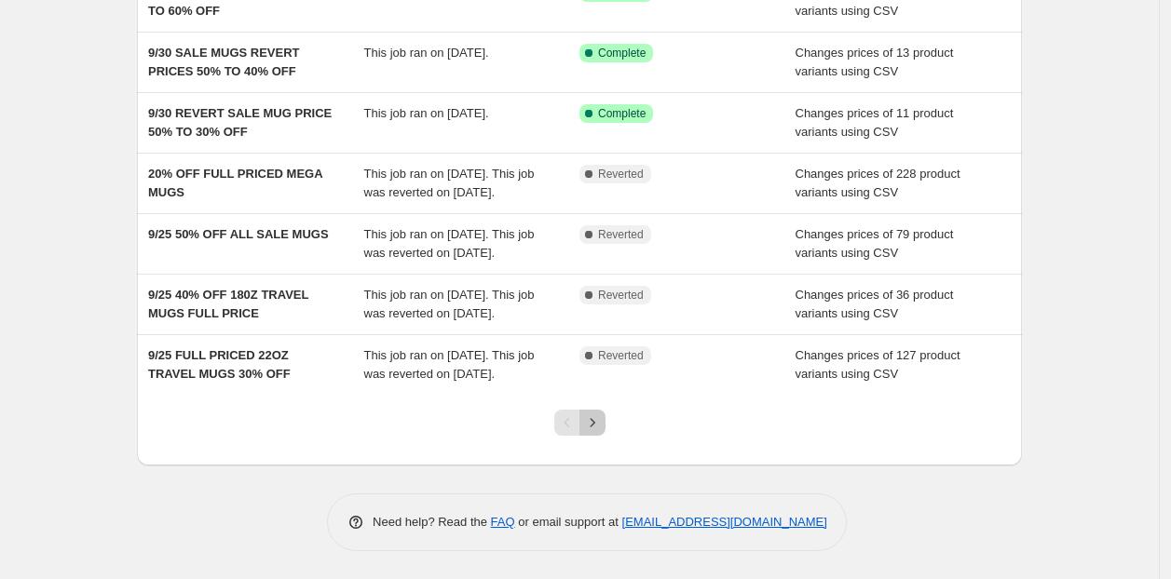
click at [600, 424] on icon "Next" at bounding box center [592, 422] width 19 height 19
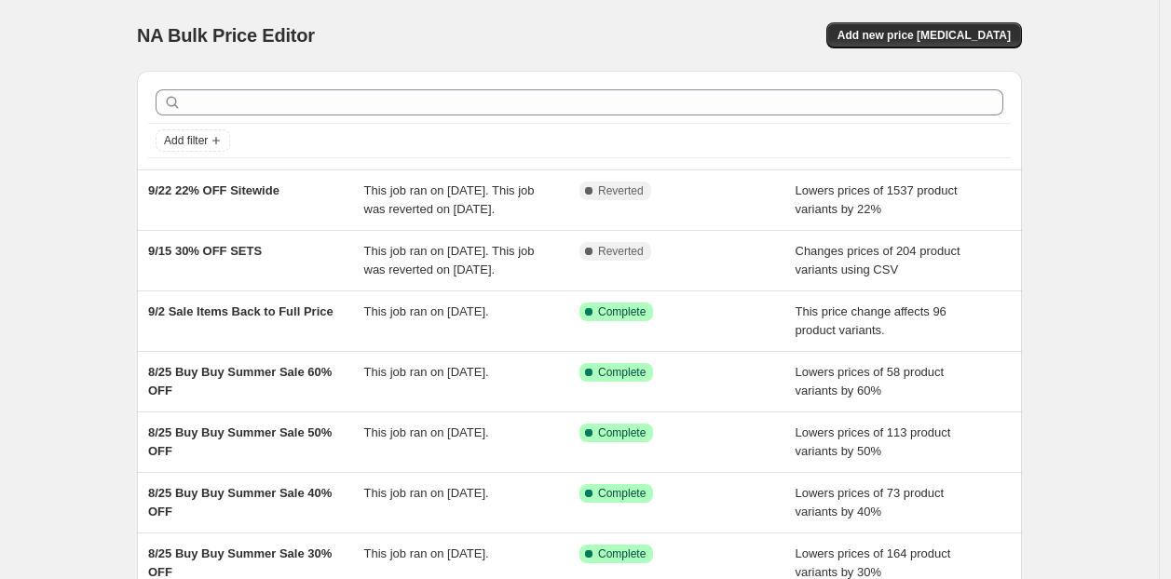
scroll to position [432, 0]
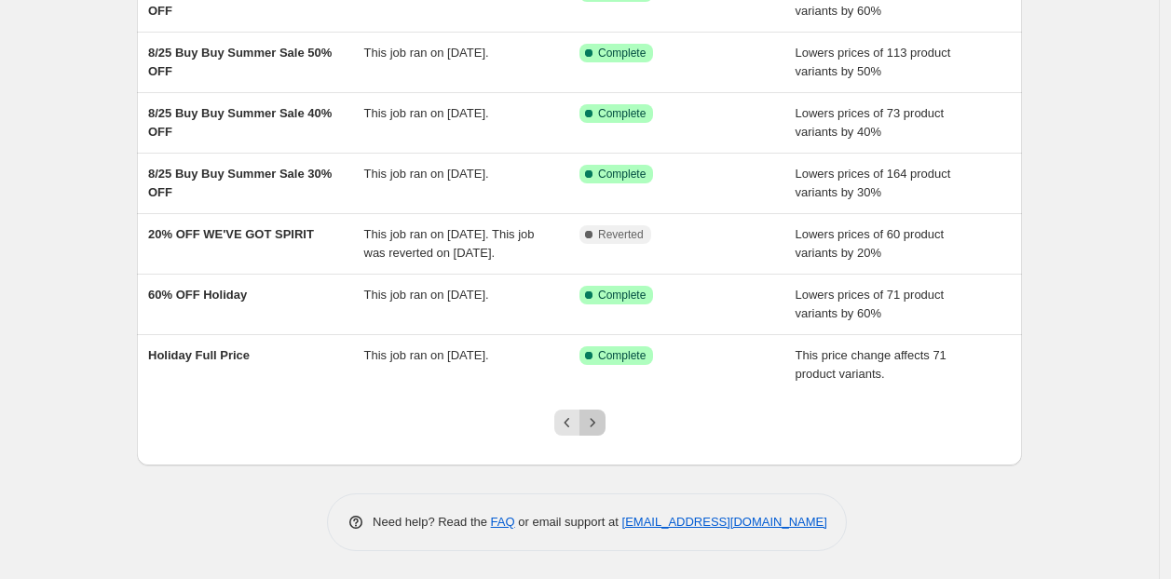
click at [596, 418] on icon "Next" at bounding box center [592, 422] width 19 height 19
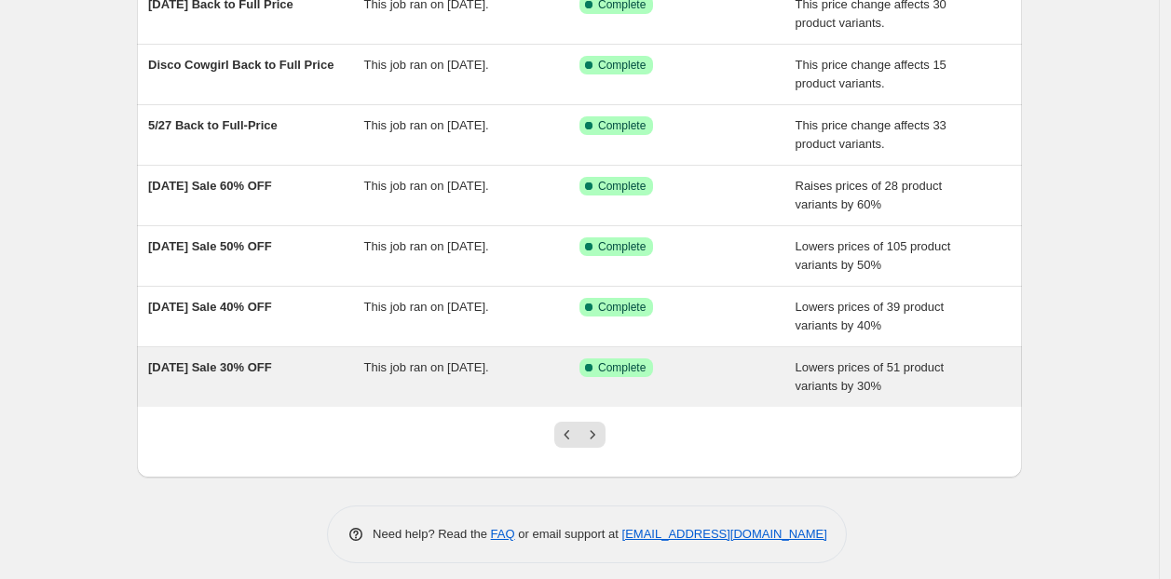
scroll to position [376, 0]
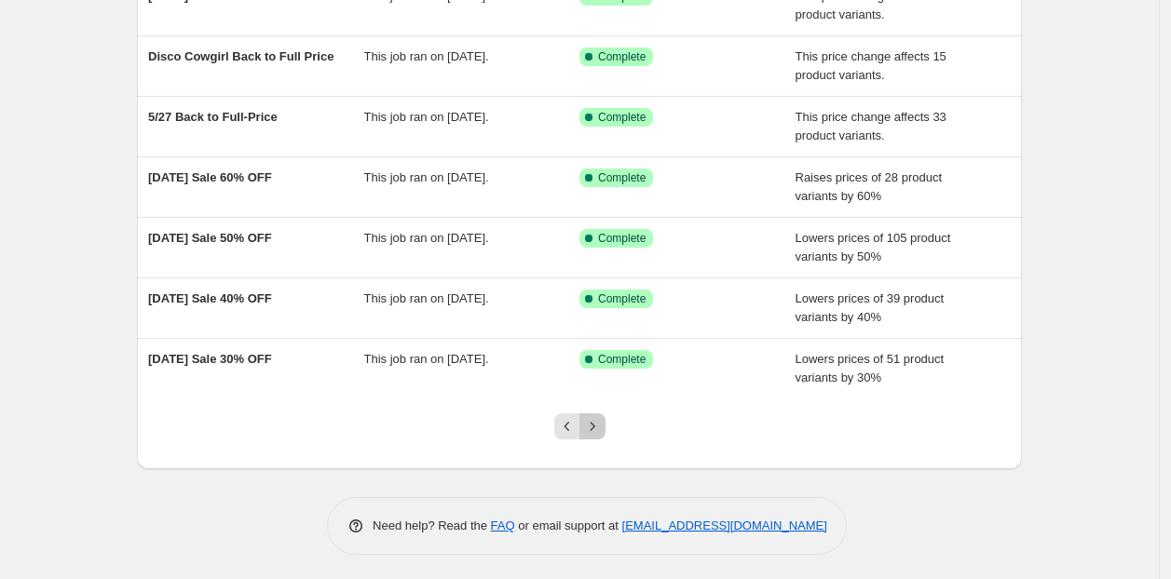
click at [603, 413] on button "Next" at bounding box center [592, 426] width 26 height 26
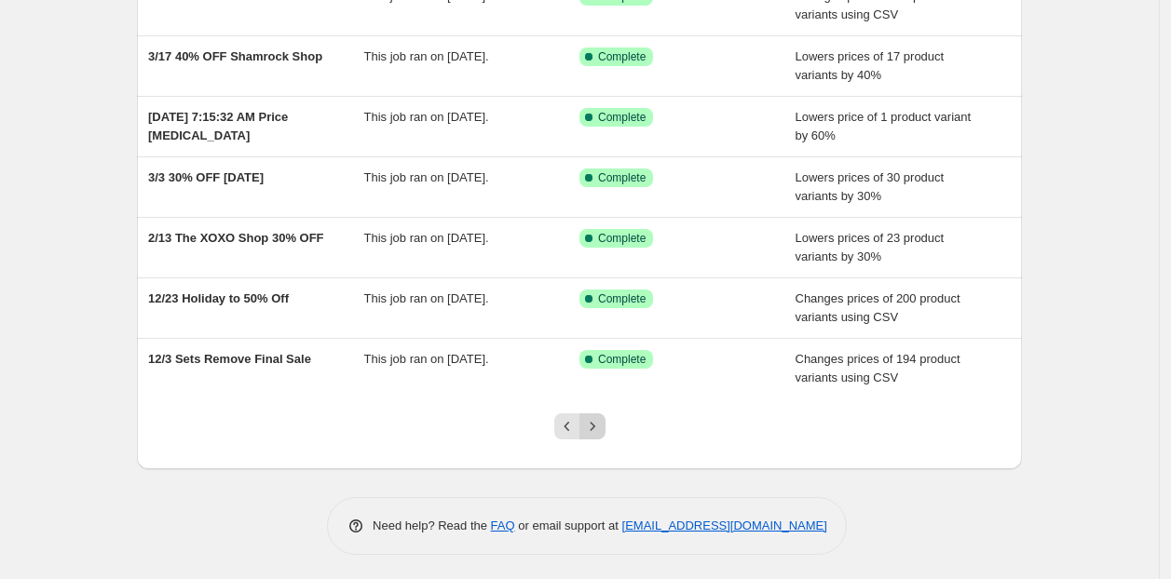
click at [591, 423] on icon "Next" at bounding box center [592, 426] width 19 height 19
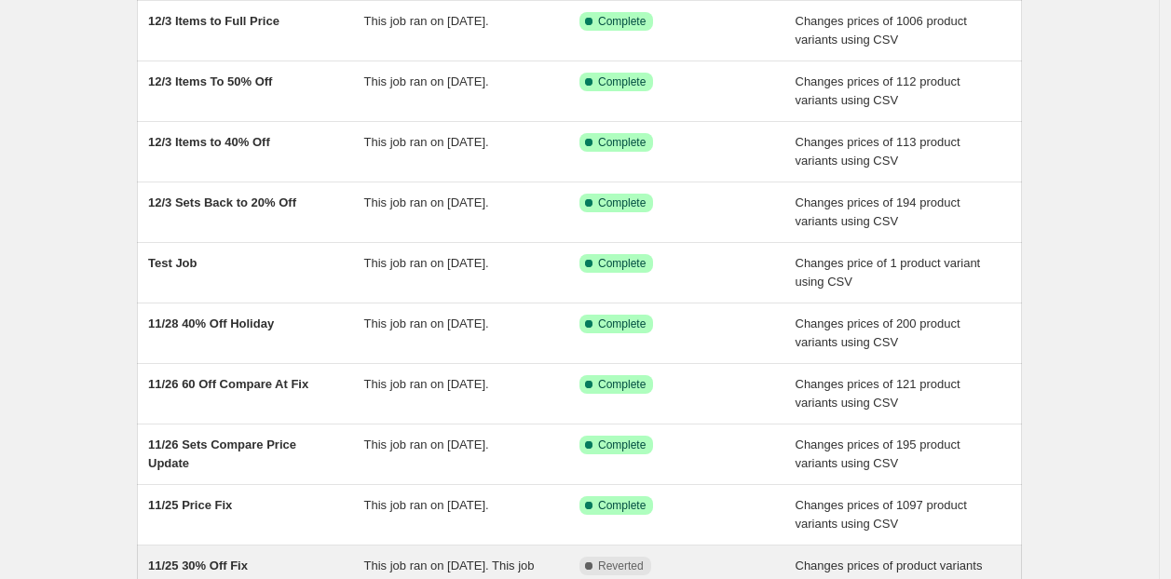
scroll to position [395, 0]
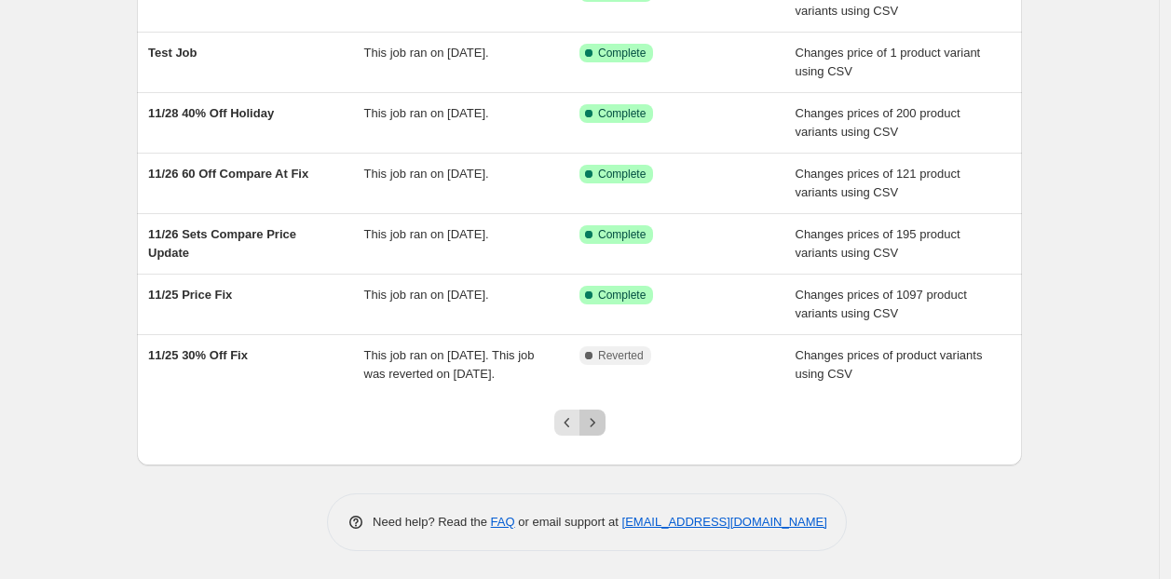
click at [599, 431] on icon "Next" at bounding box center [592, 422] width 19 height 19
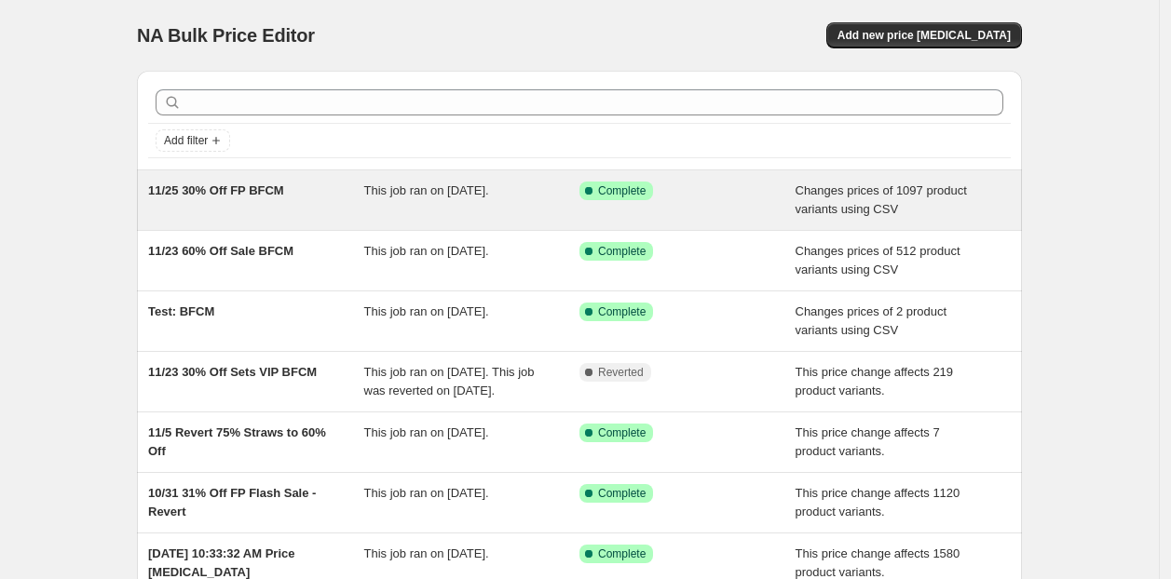
click at [312, 214] on div "11/25 30% Off FP BFCM" at bounding box center [256, 200] width 216 height 37
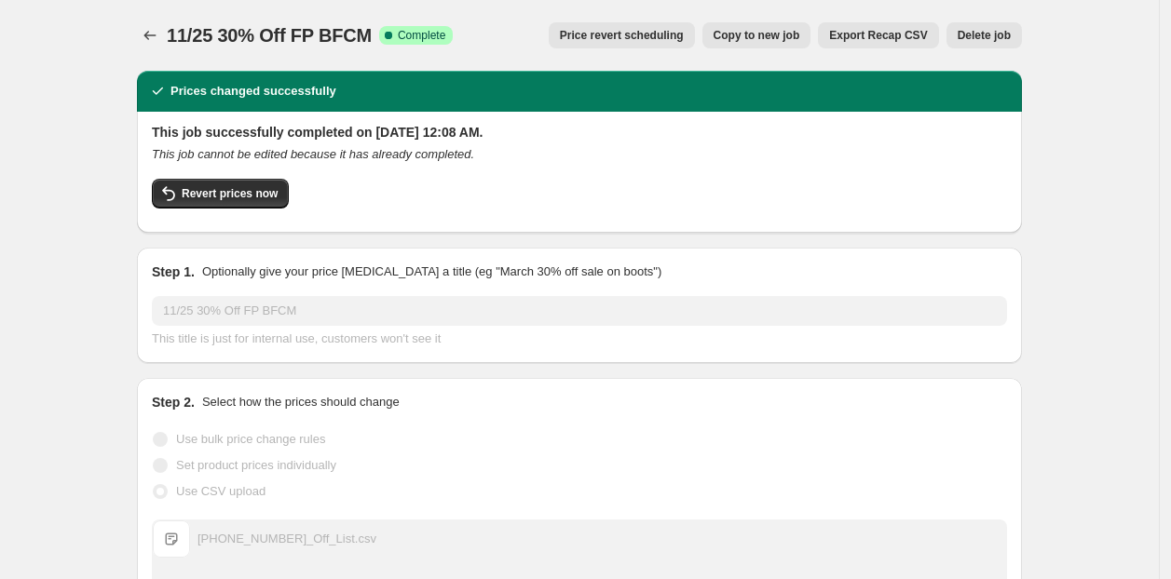
click at [889, 40] on span "Export Recap CSV" at bounding box center [878, 35] width 98 height 15
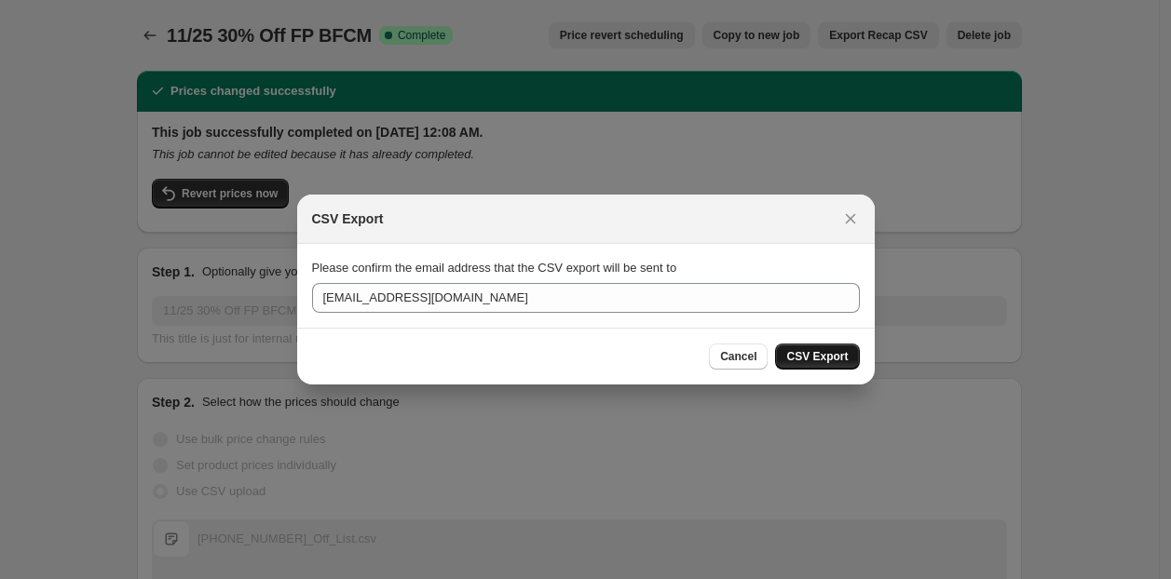
click at [847, 361] on button "CSV Export" at bounding box center [817, 357] width 84 height 26
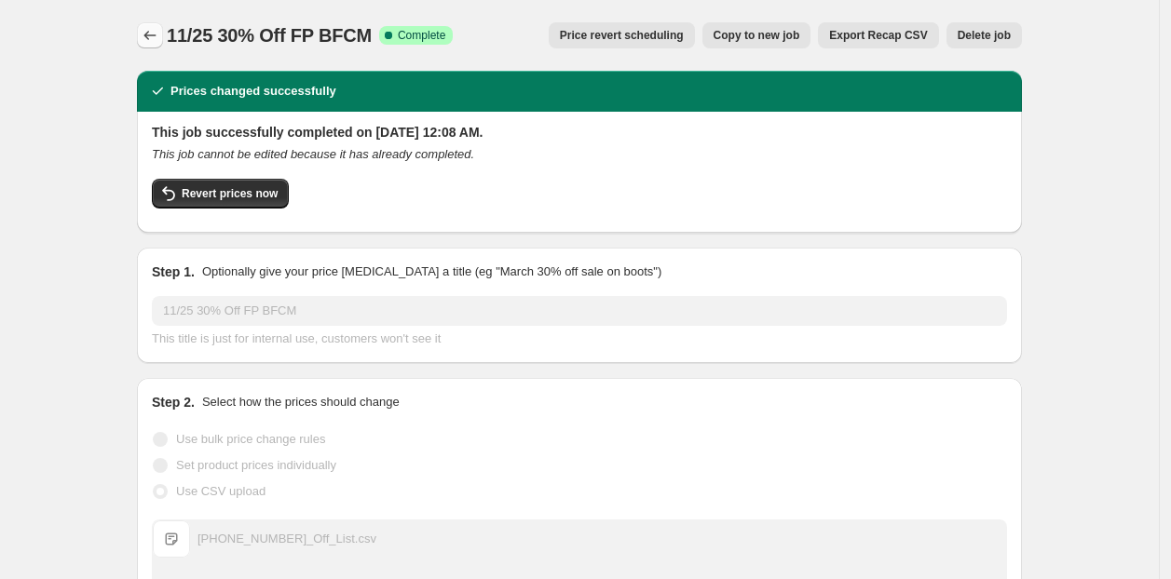
click at [159, 40] on icon "Price change jobs" at bounding box center [150, 35] width 19 height 19
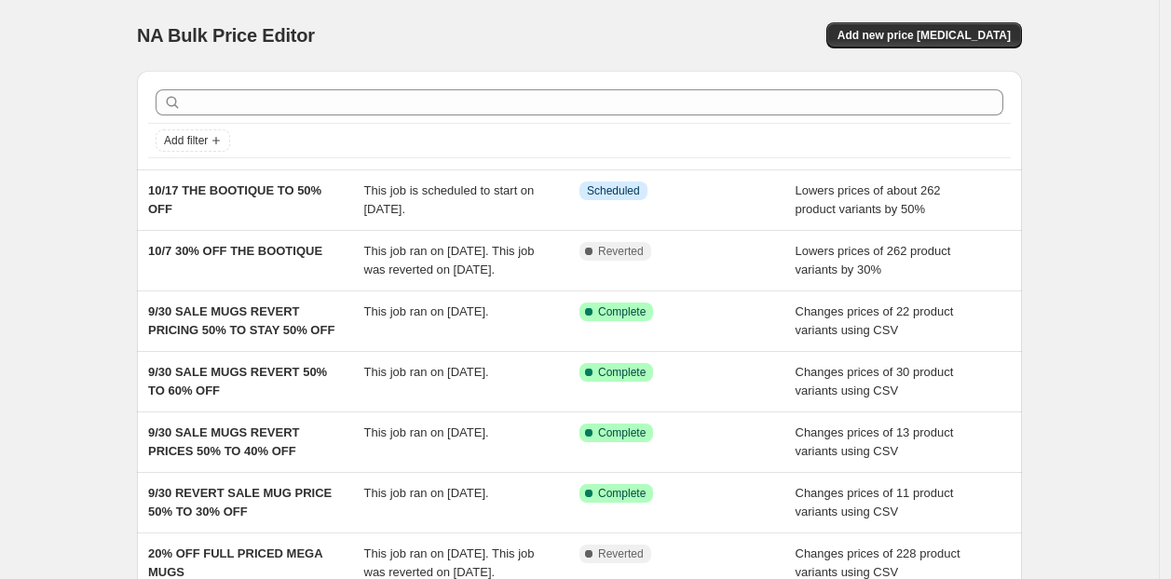
scroll to position [469, 0]
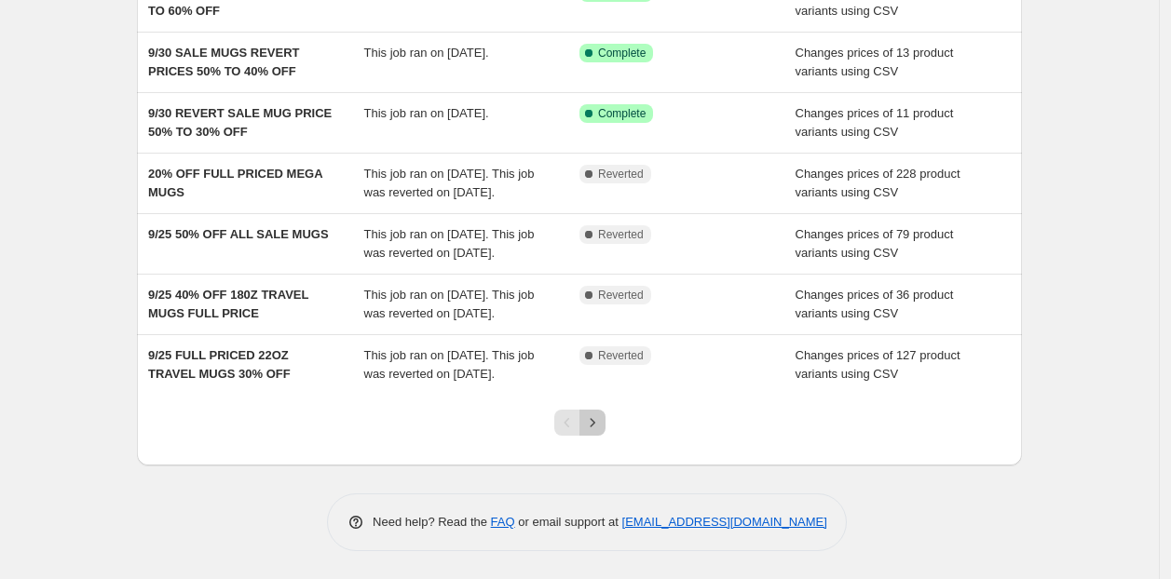
click at [595, 419] on icon "Next" at bounding box center [592, 422] width 19 height 19
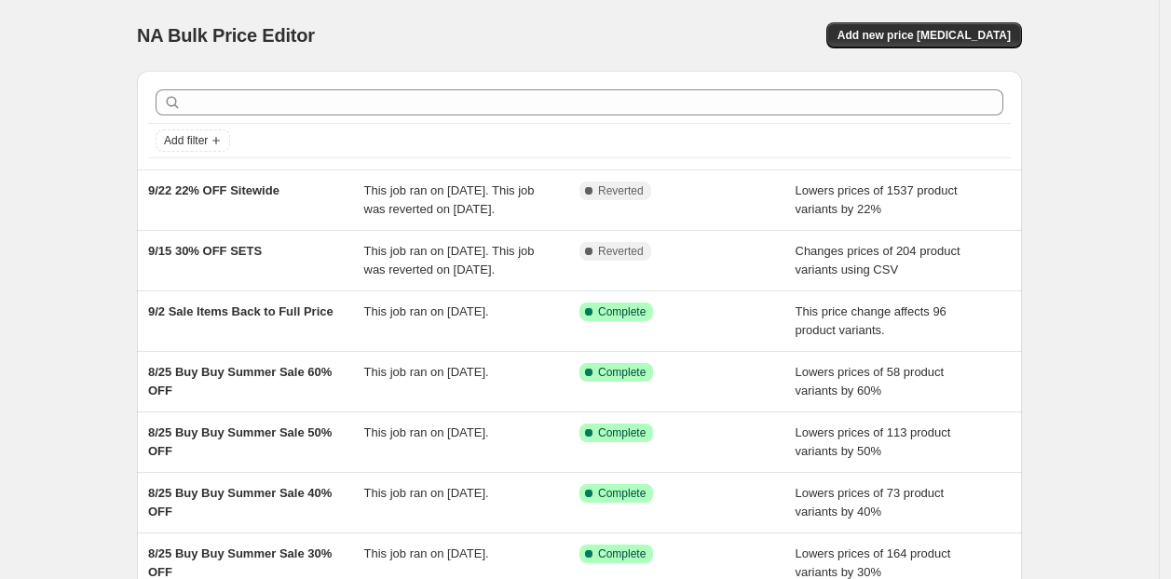
scroll to position [432, 0]
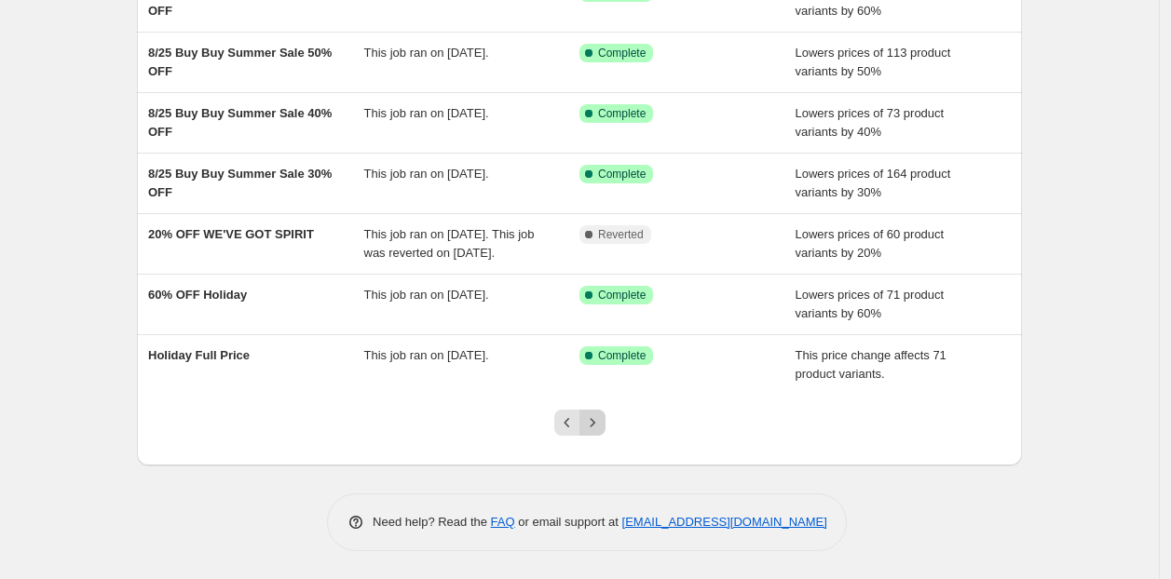
click at [596, 425] on icon "Next" at bounding box center [592, 422] width 19 height 19
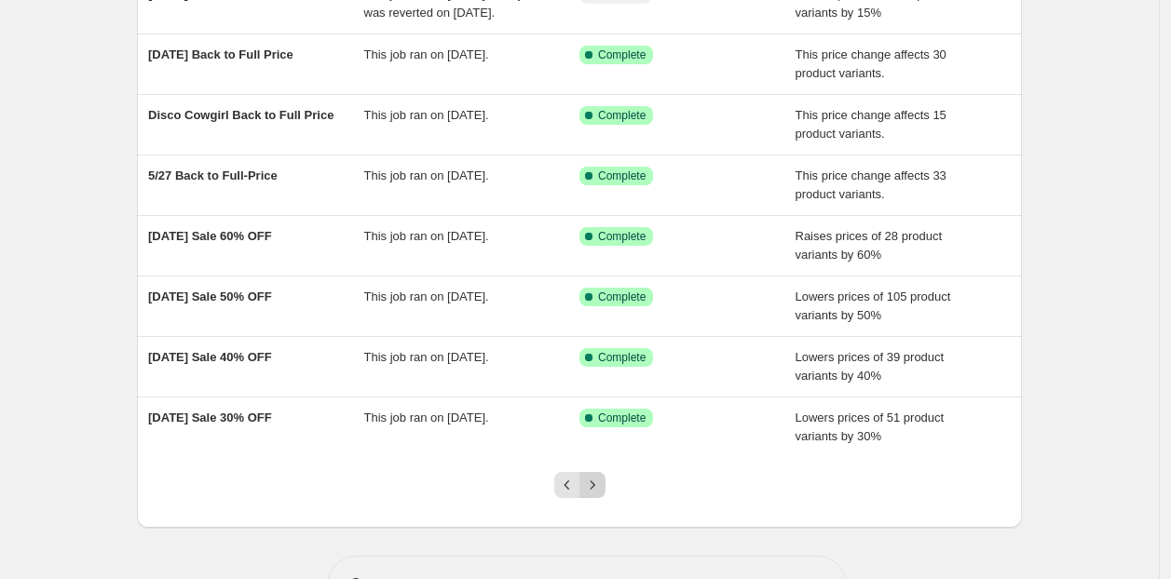
scroll to position [0, 0]
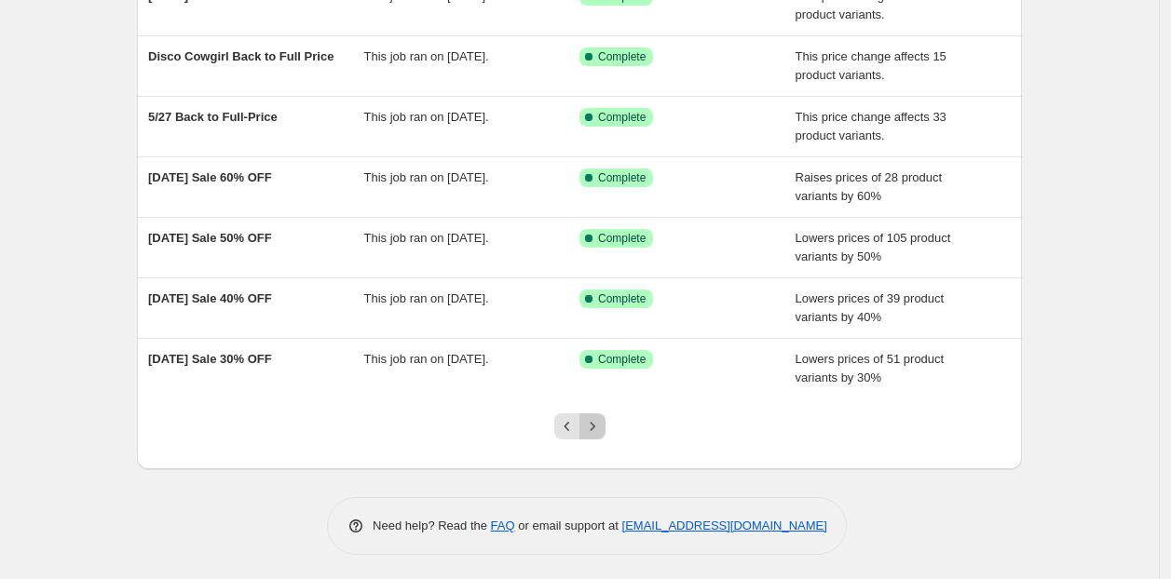
click at [597, 420] on icon "Next" at bounding box center [592, 426] width 19 height 19
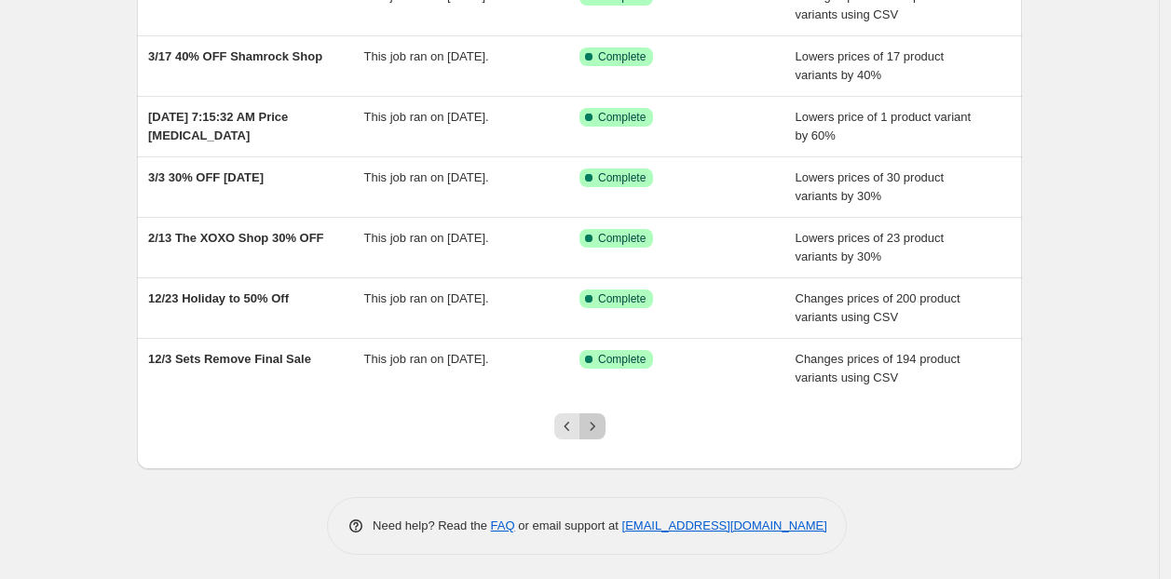
click at [602, 421] on icon "Next" at bounding box center [592, 426] width 19 height 19
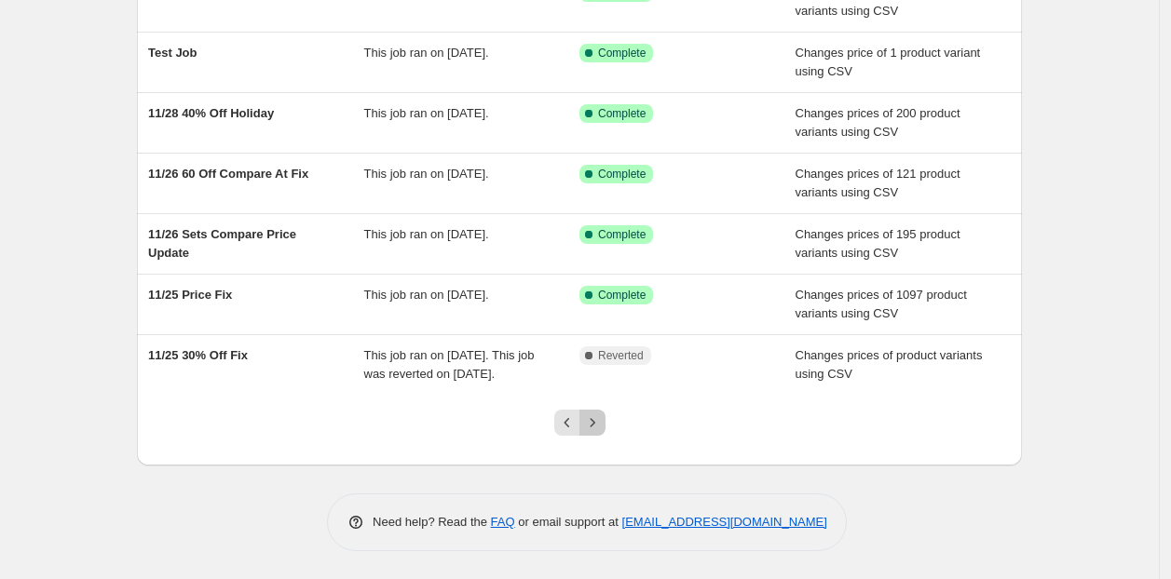
click at [602, 421] on icon "Next" at bounding box center [592, 422] width 19 height 19
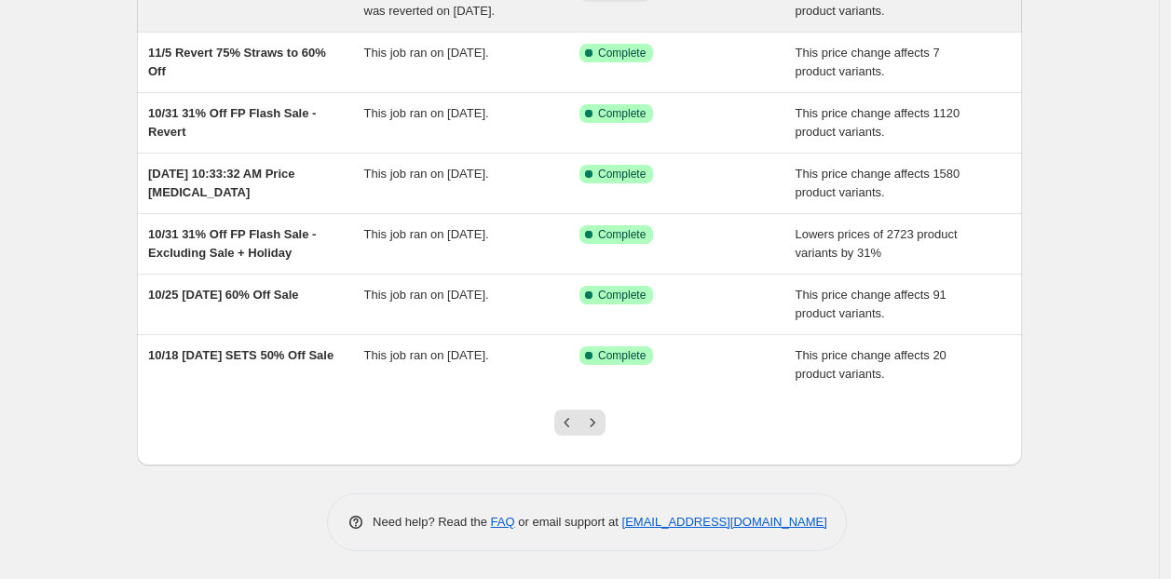
scroll to position [395, 0]
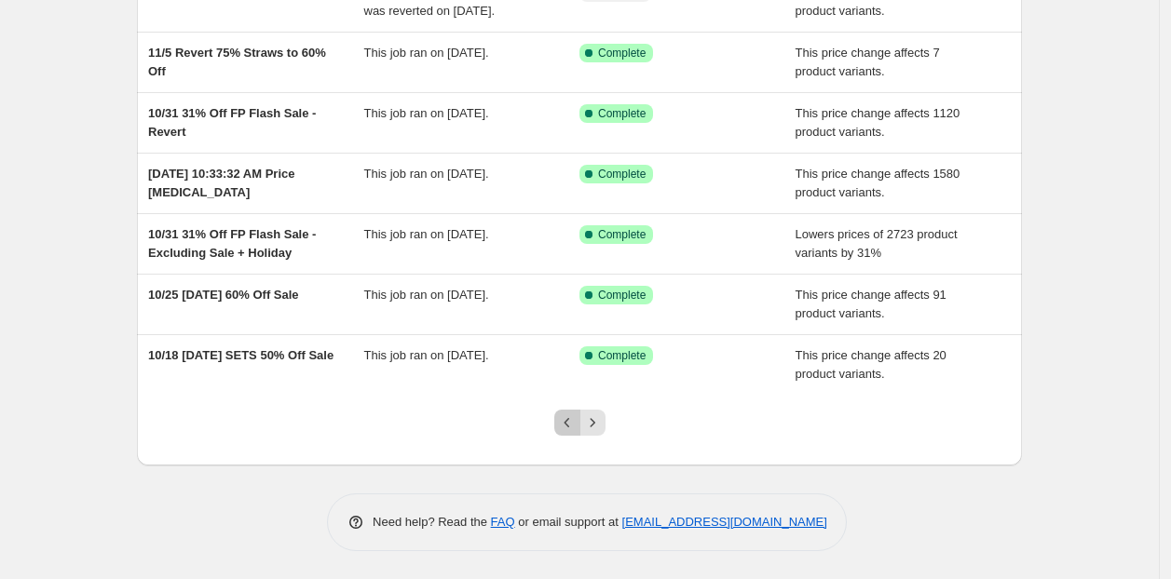
click at [560, 419] on button "Previous" at bounding box center [567, 423] width 26 height 26
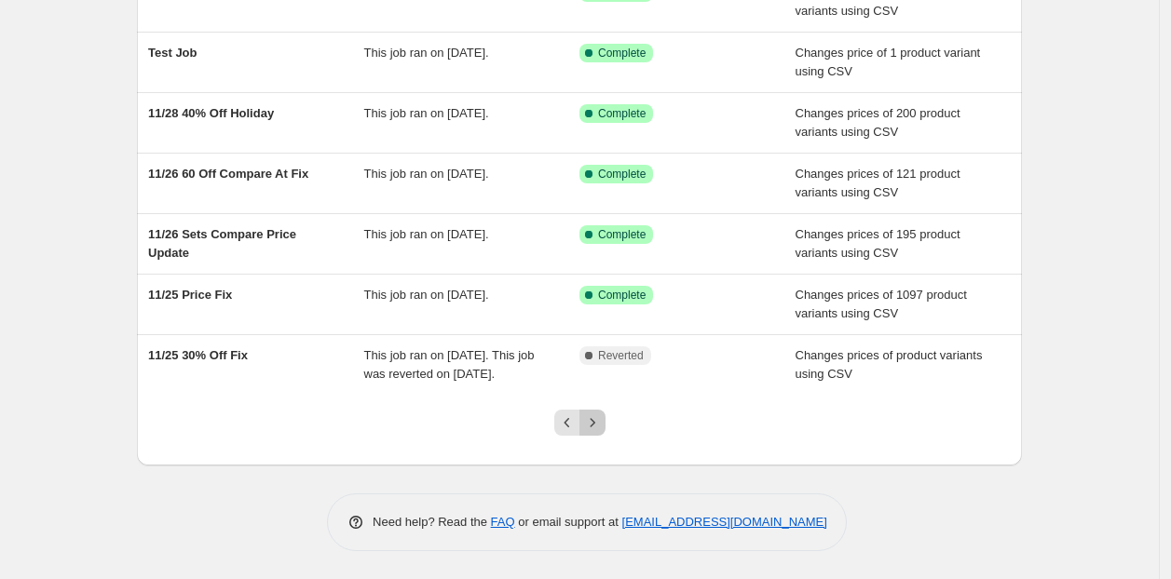
click at [591, 421] on icon "Next" at bounding box center [592, 422] width 19 height 19
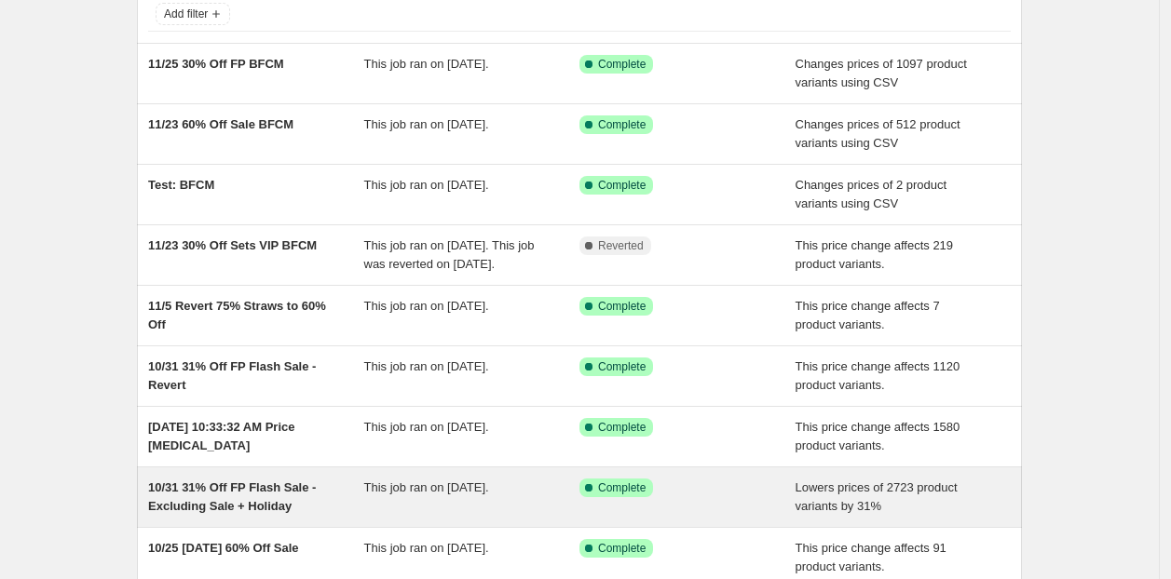
scroll to position [0, 0]
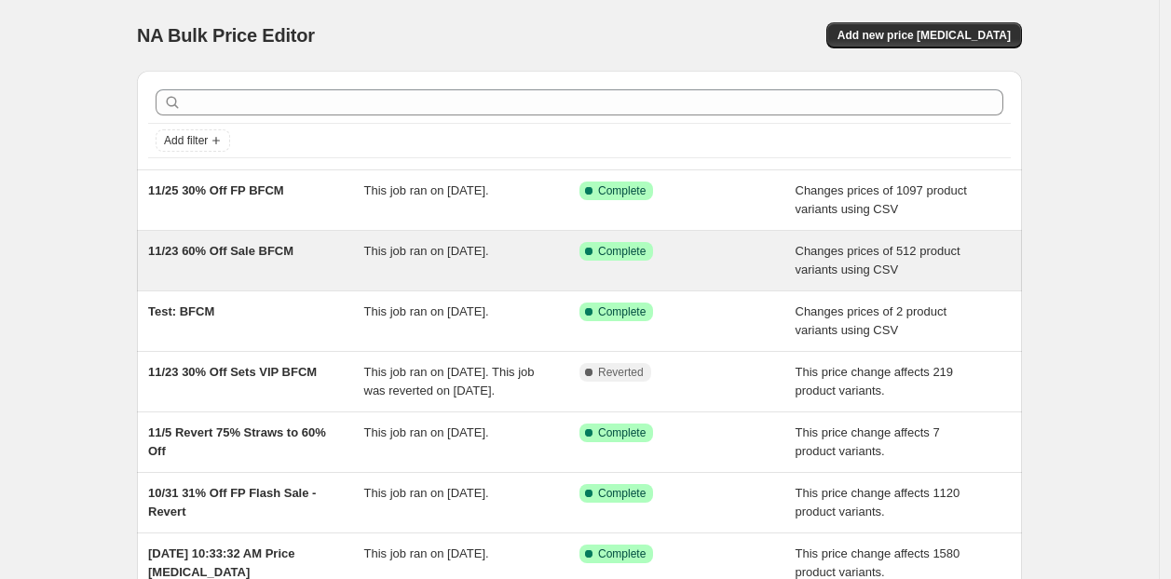
click at [351, 285] on div "11/23 60% Off Sale BFCM This job ran on [DATE]. Success Complete Complete Chang…" at bounding box center [579, 261] width 885 height 60
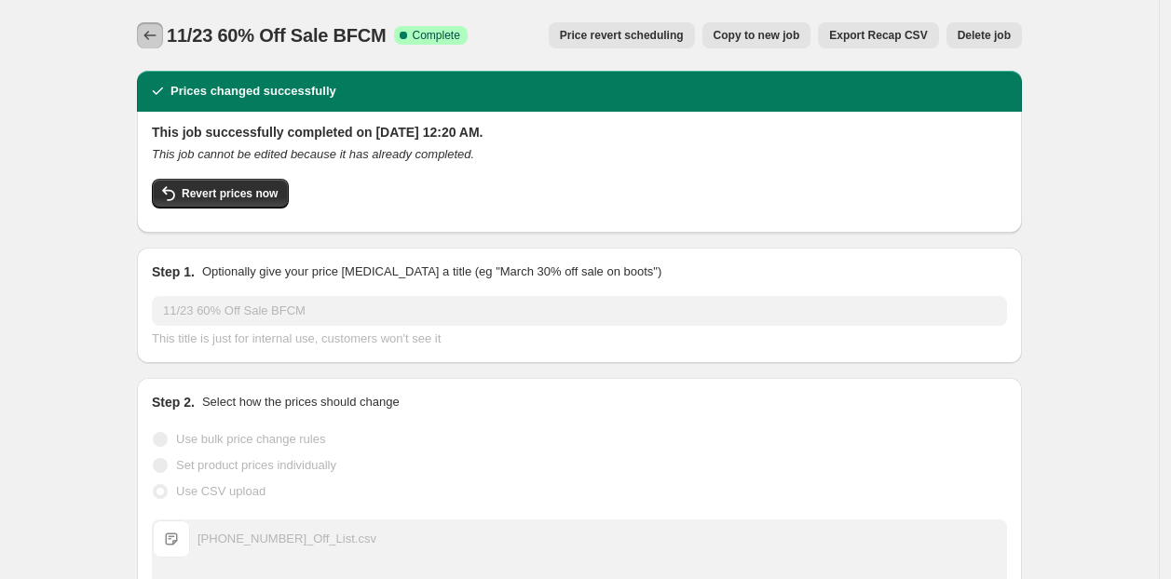
click at [163, 32] on button "Price change jobs" at bounding box center [150, 35] width 26 height 26
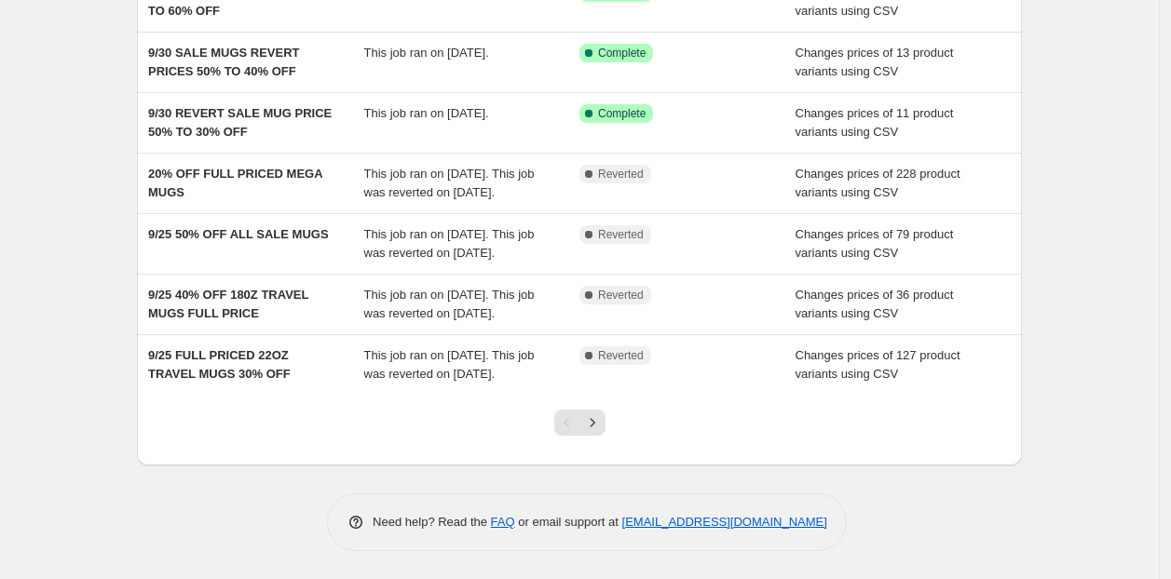
scroll to position [469, 0]
click at [591, 424] on icon "Next" at bounding box center [592, 422] width 19 height 19
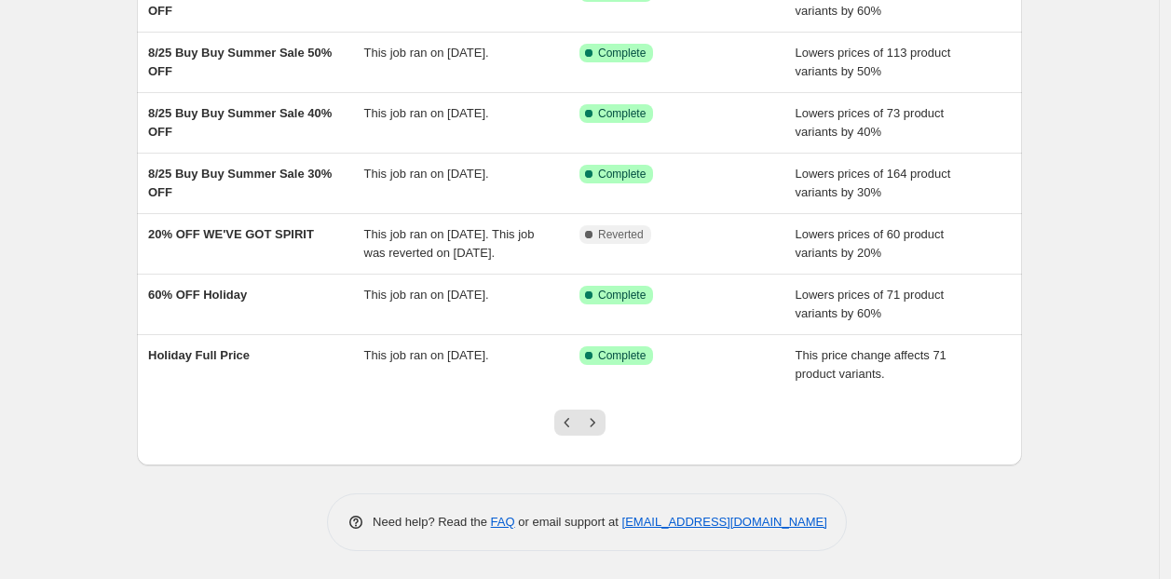
scroll to position [432, 0]
click at [602, 415] on icon "Next" at bounding box center [592, 422] width 19 height 19
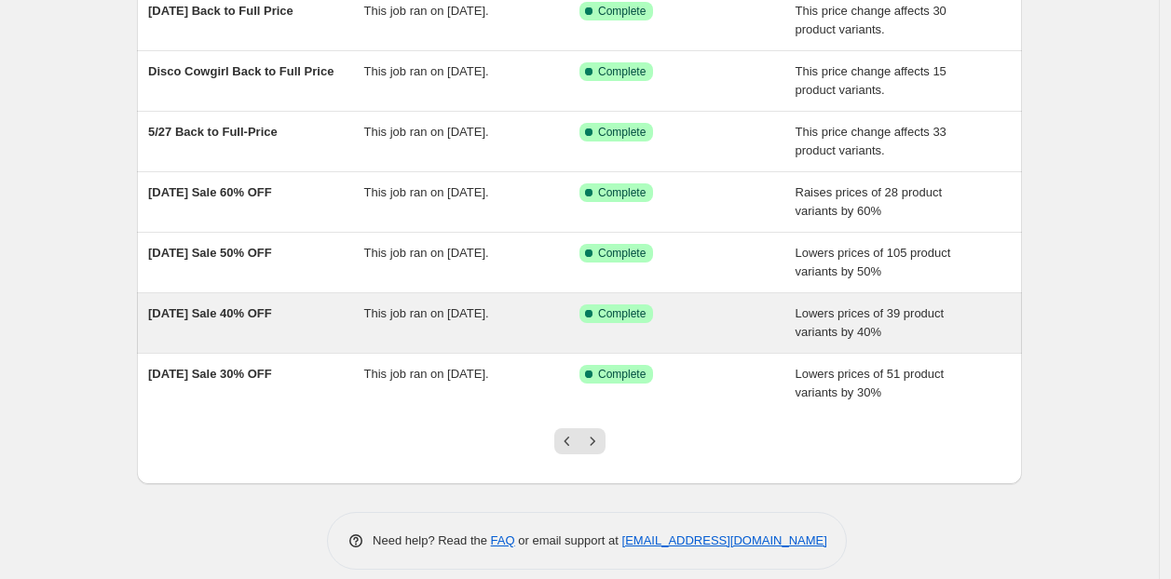
scroll to position [376, 0]
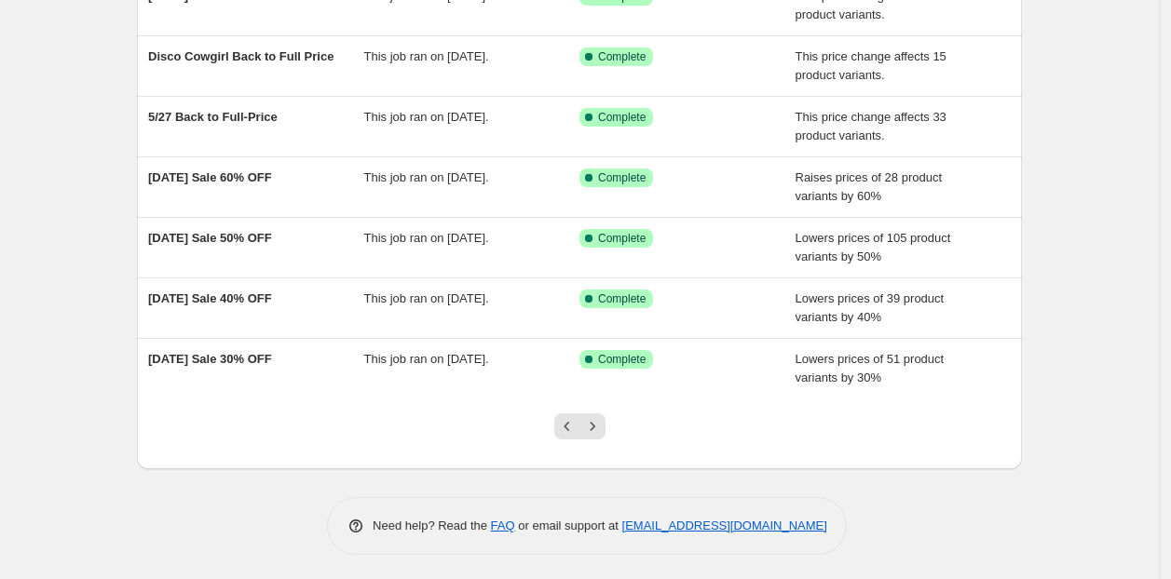
click at [610, 424] on div at bounding box center [579, 434] width 75 height 71
click at [601, 424] on icon "Next" at bounding box center [592, 426] width 19 height 19
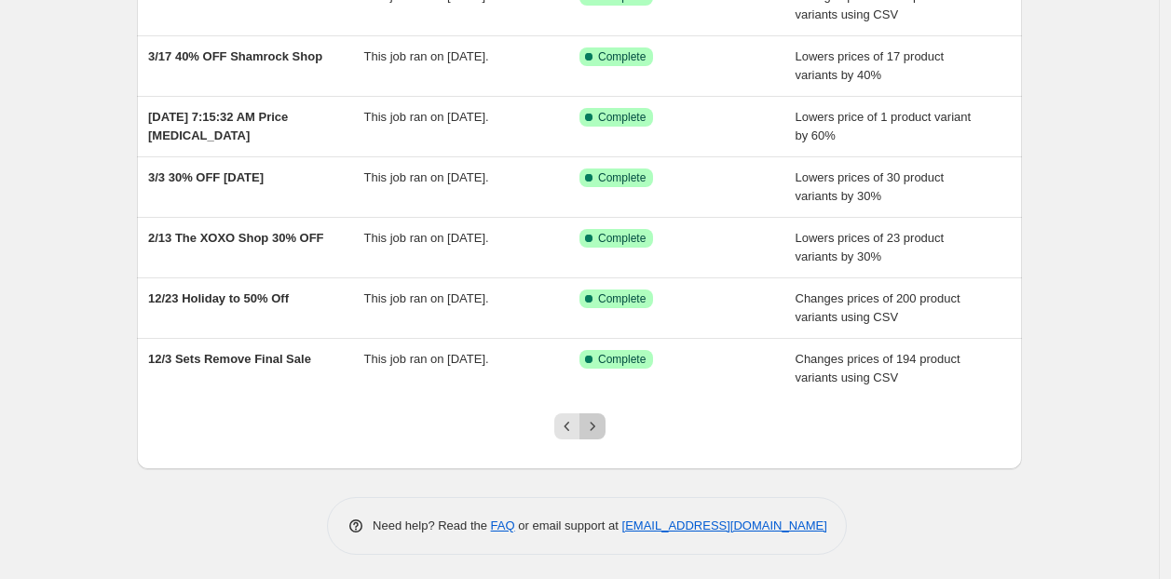
click at [601, 424] on icon "Next" at bounding box center [592, 426] width 19 height 19
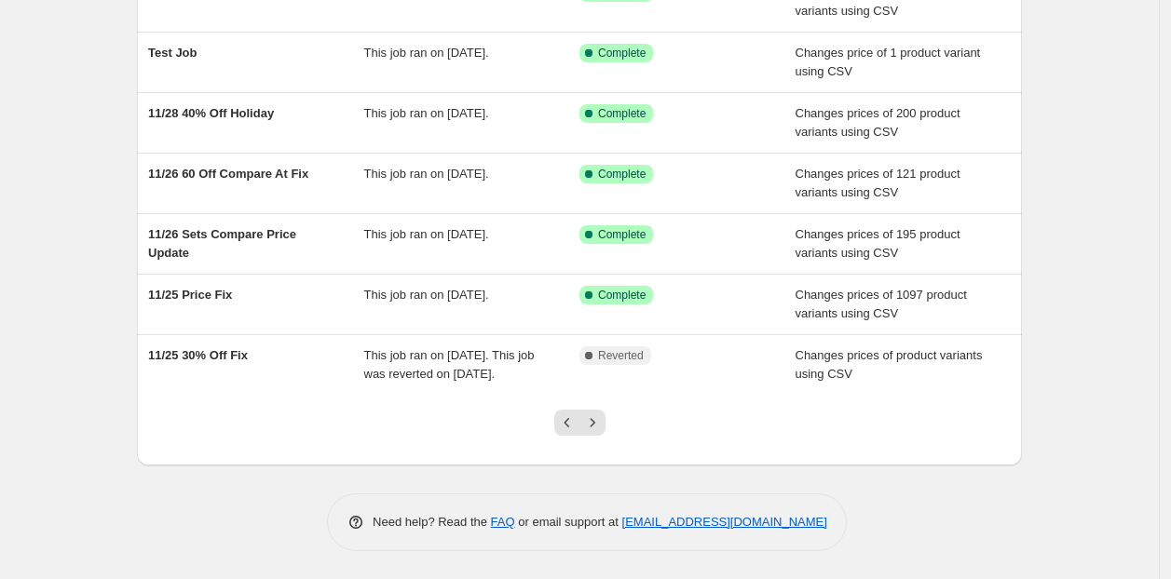
scroll to position [395, 0]
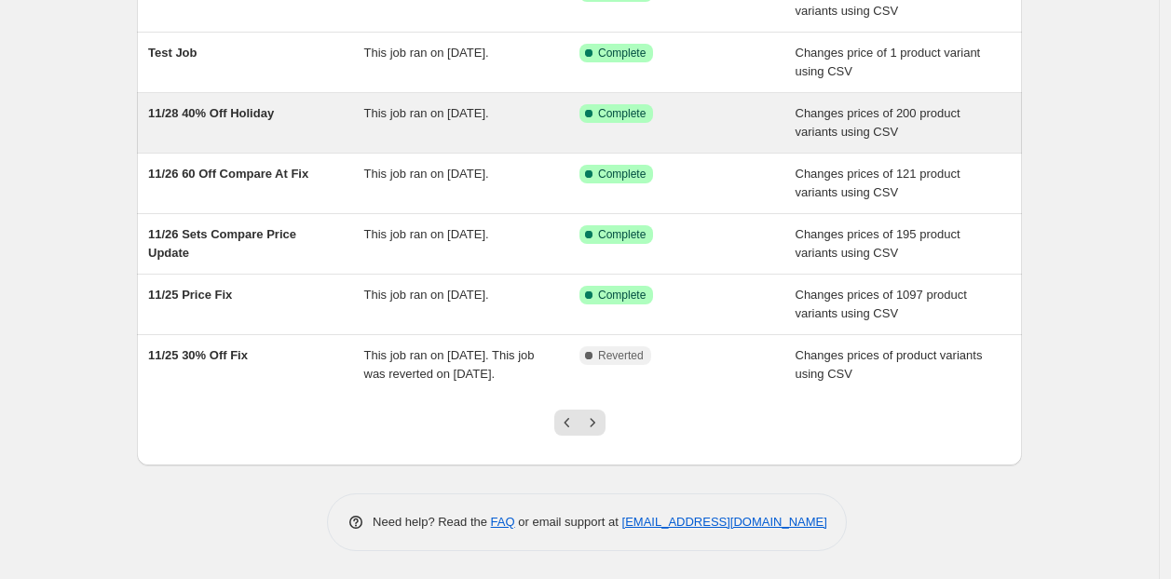
click at [437, 118] on div "This job ran on [DATE]." at bounding box center [472, 122] width 216 height 37
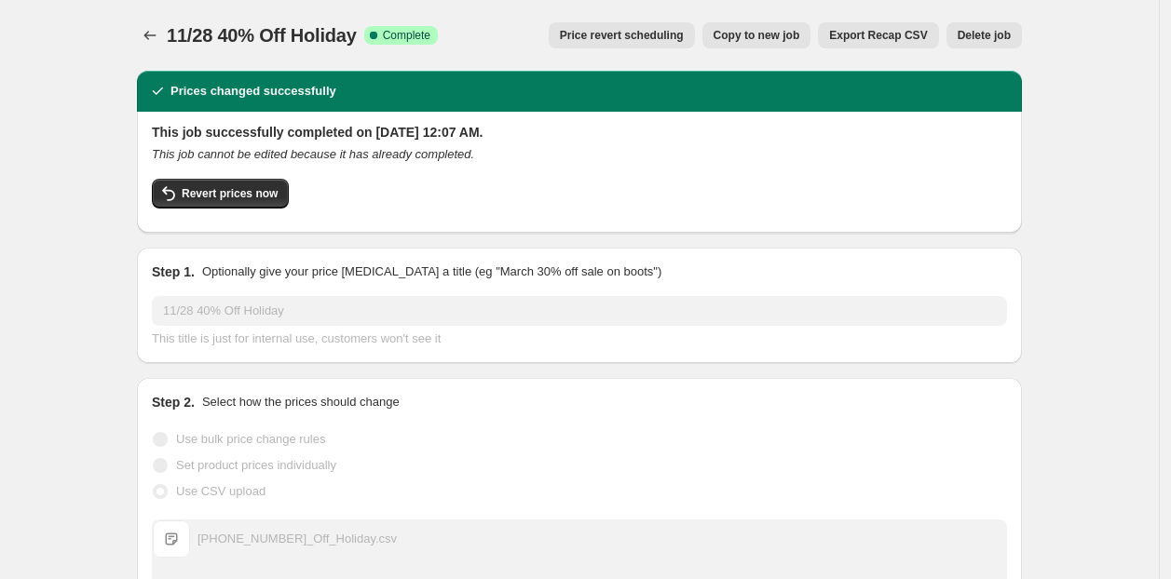
click at [885, 26] on button "Export Recap CSV" at bounding box center [878, 35] width 120 height 26
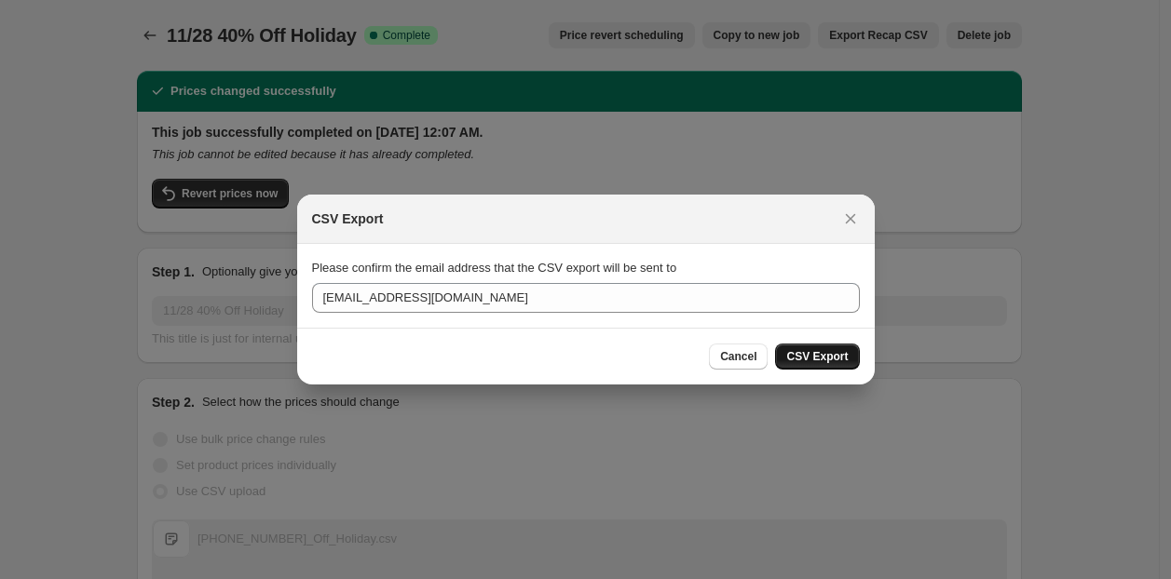
click at [836, 349] on span "CSV Export" at bounding box center [816, 356] width 61 height 15
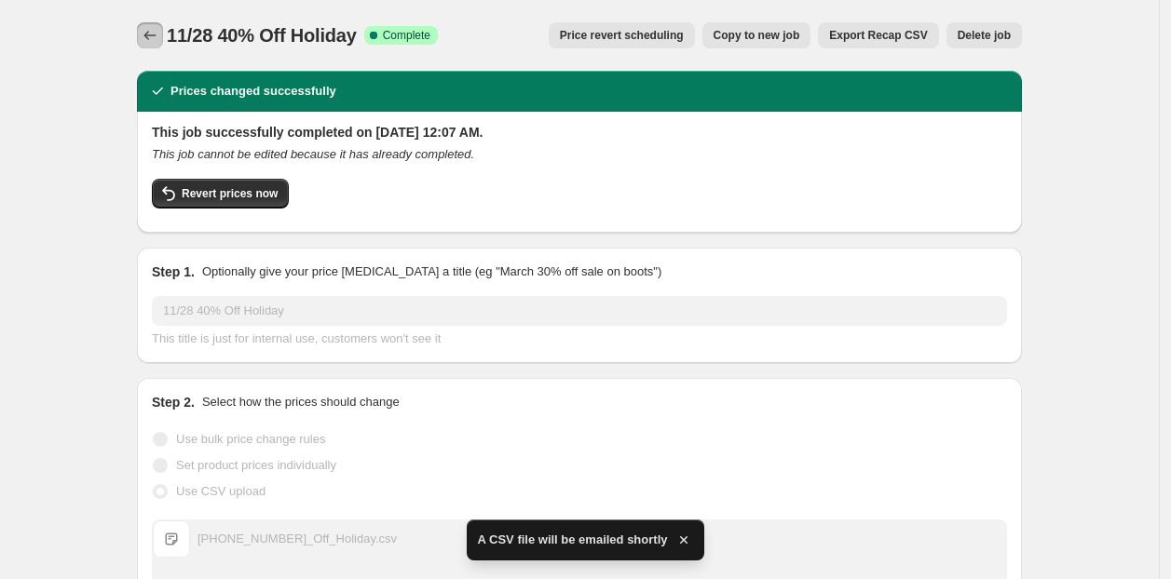
click at [149, 33] on icon "Price change jobs" at bounding box center [150, 35] width 19 height 19
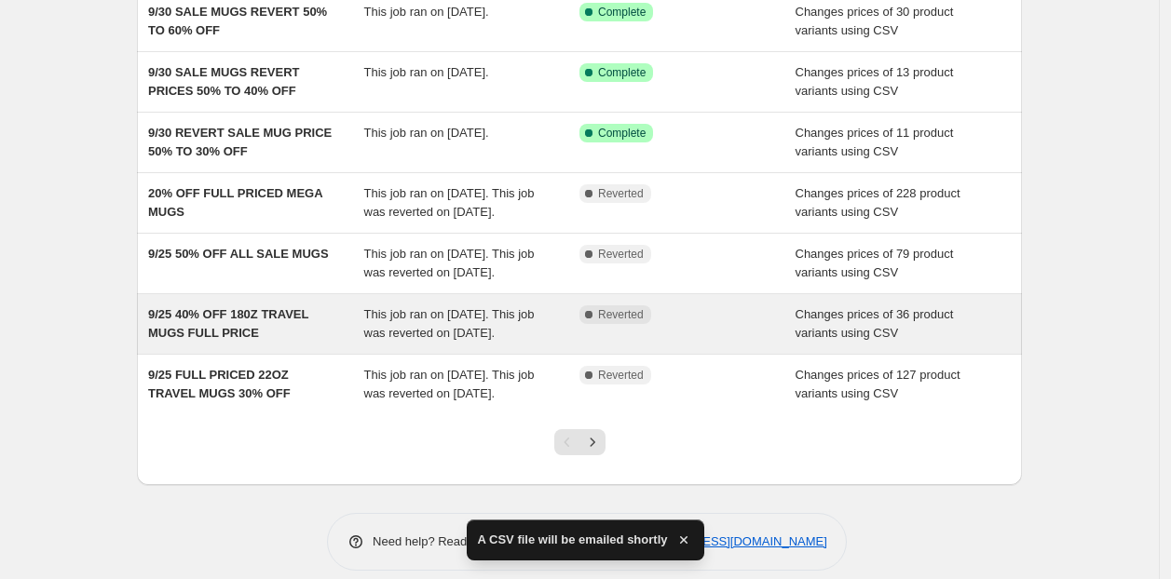
scroll to position [469, 0]
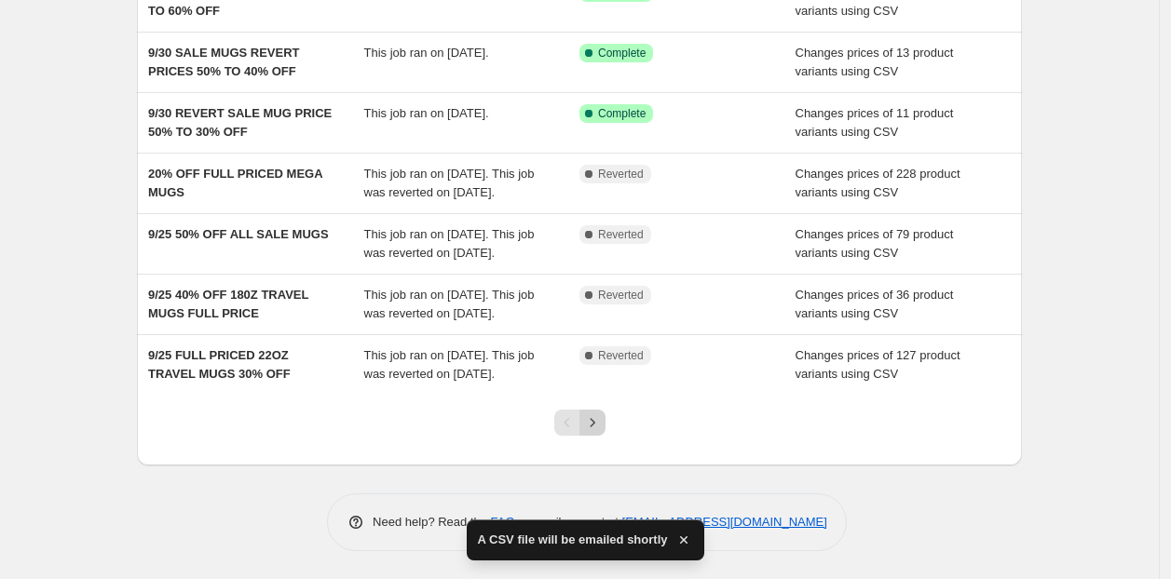
click at [597, 417] on icon "Next" at bounding box center [592, 422] width 19 height 19
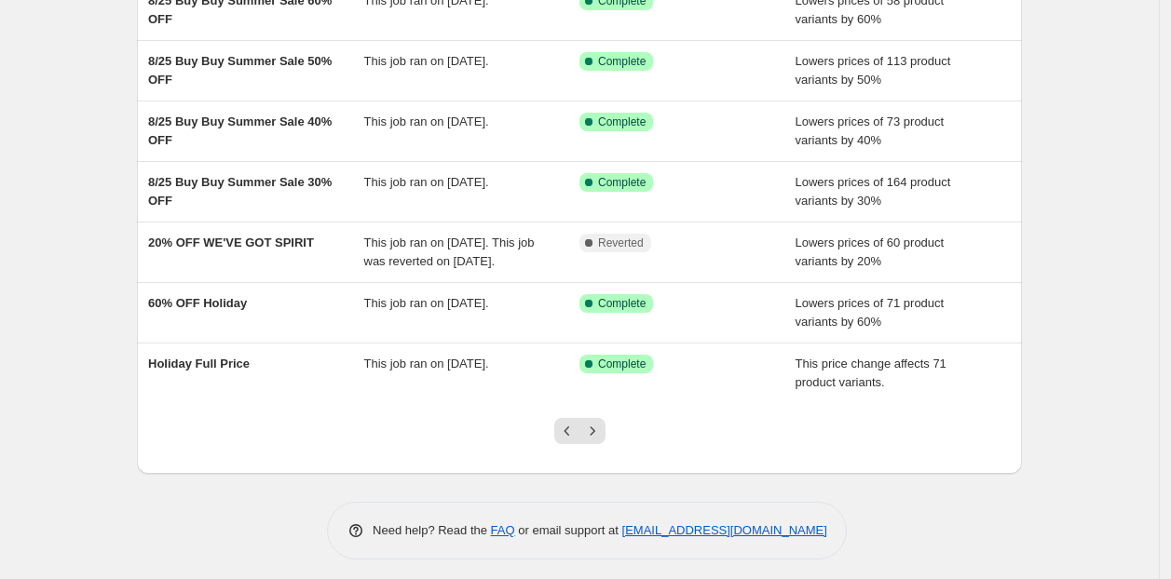
scroll to position [432, 0]
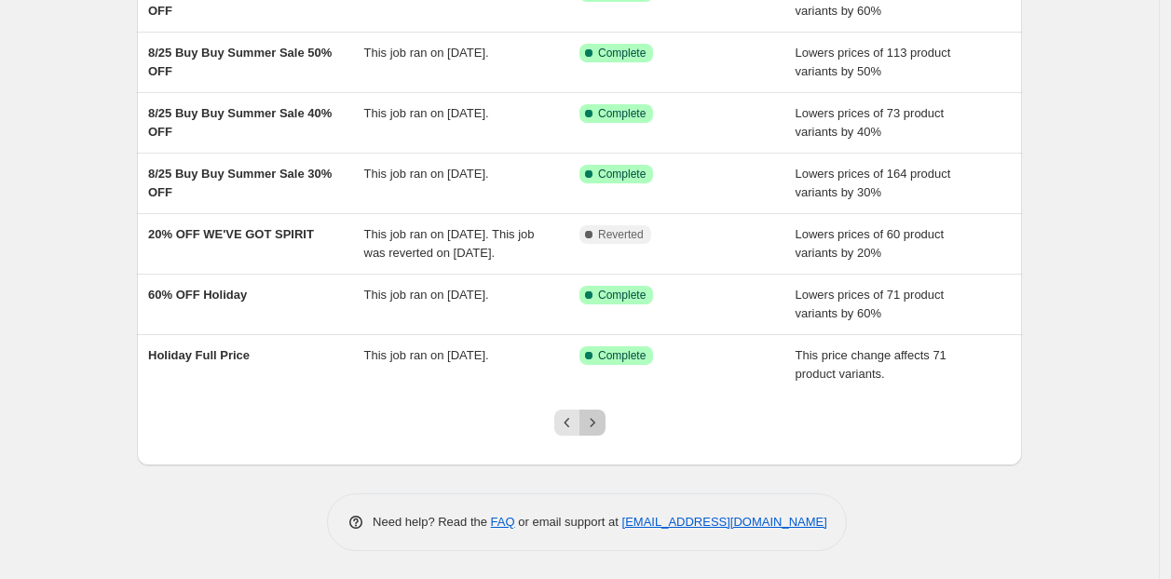
click at [599, 429] on icon "Next" at bounding box center [592, 422] width 19 height 19
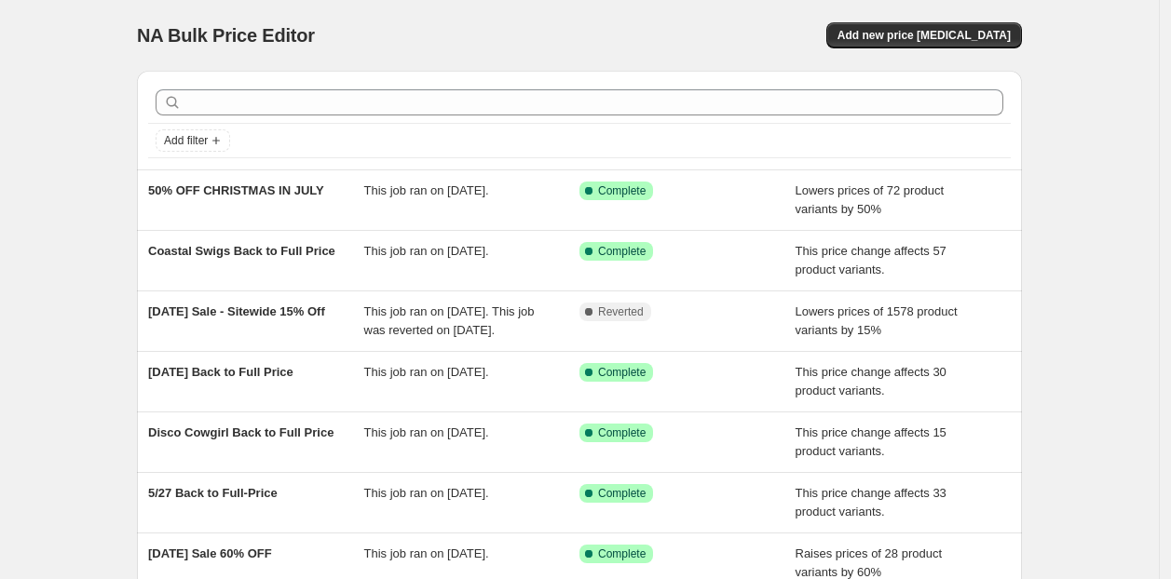
scroll to position [376, 0]
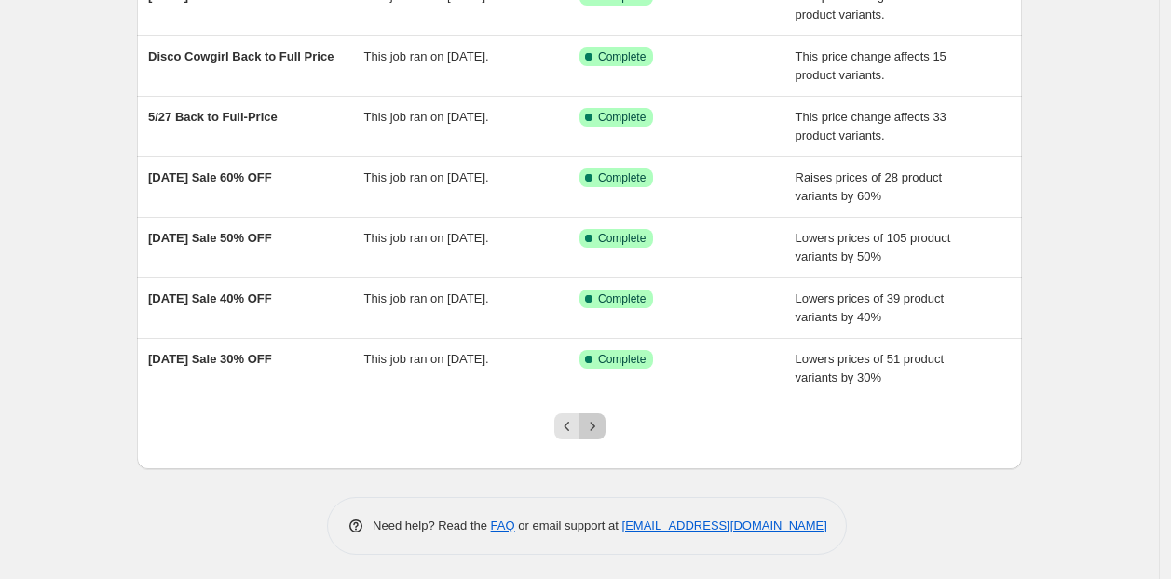
click at [598, 426] on icon "Next" at bounding box center [592, 426] width 19 height 19
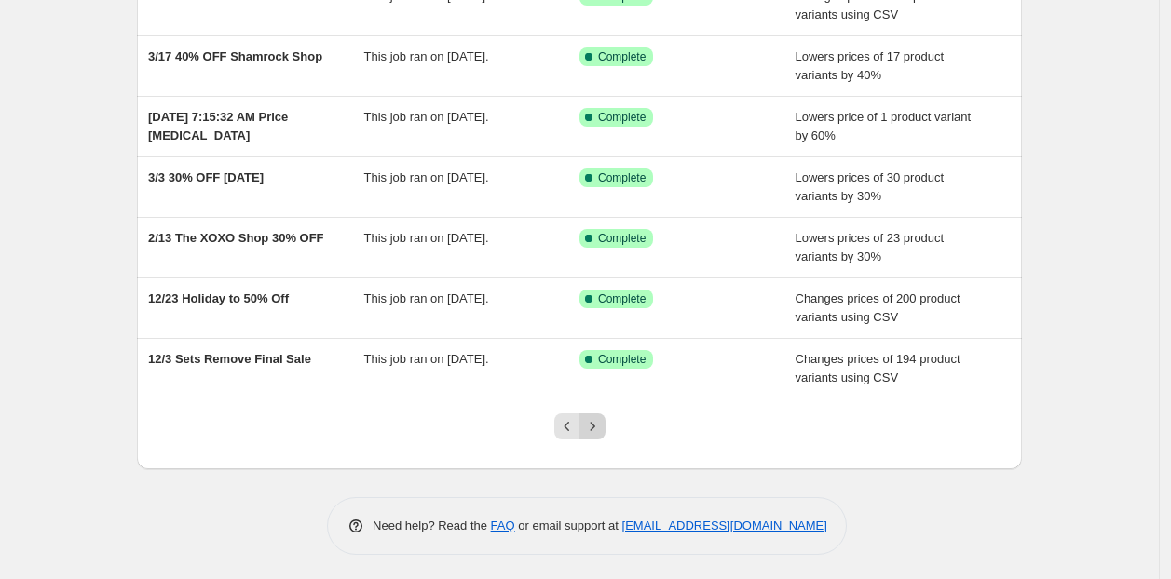
click at [595, 420] on icon "Next" at bounding box center [592, 426] width 19 height 19
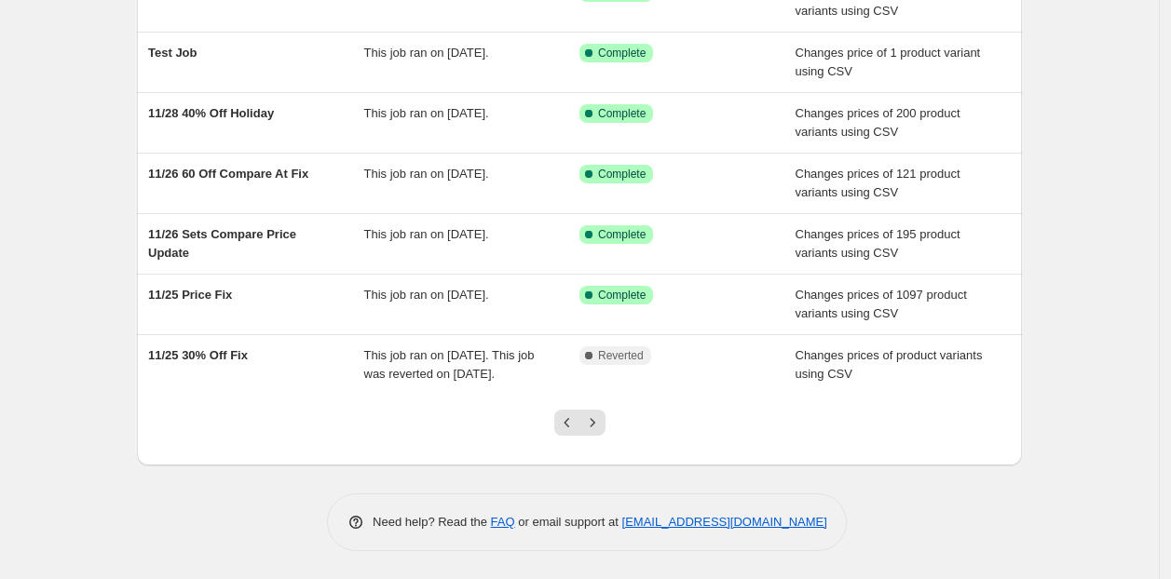
scroll to position [395, 0]
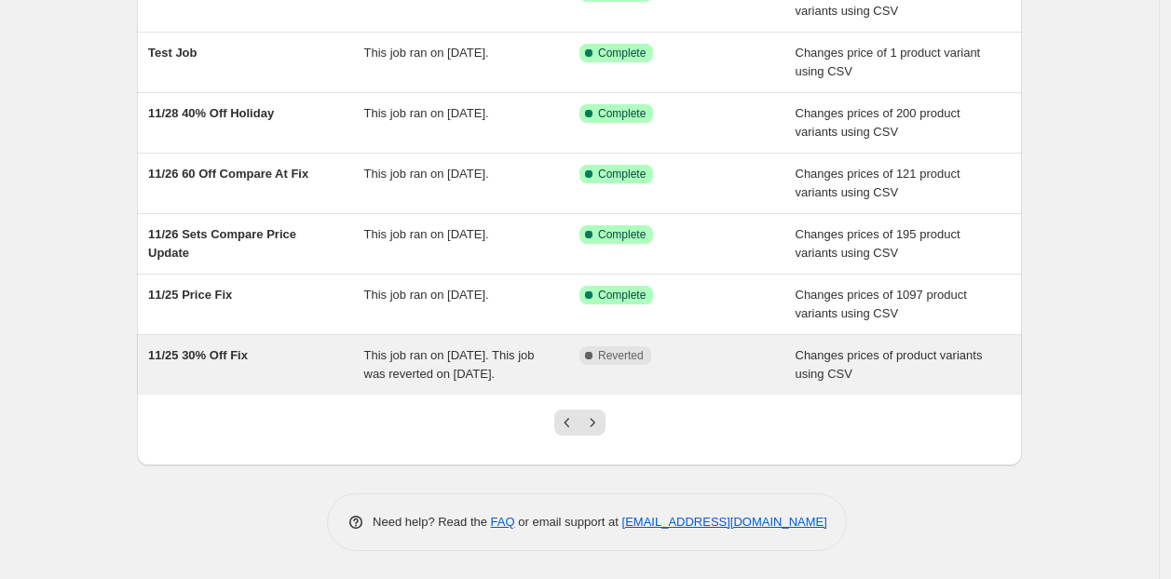
click at [434, 348] on span "This job ran on [DATE]. This job was reverted on [DATE]." at bounding box center [449, 364] width 170 height 33
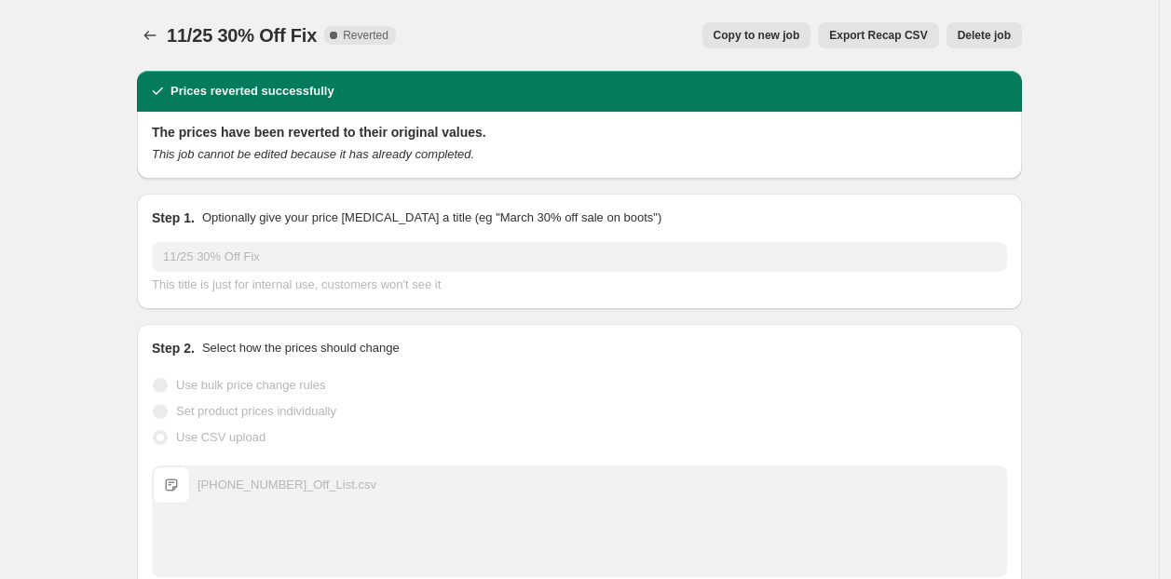
click at [868, 28] on span "Export Recap CSV" at bounding box center [878, 35] width 98 height 15
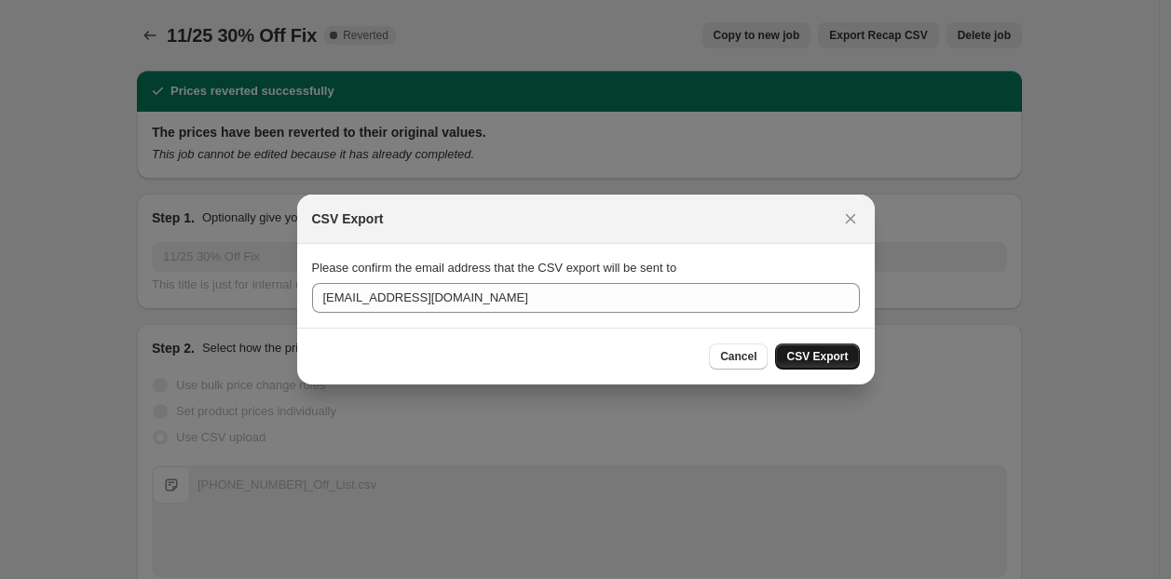
click at [824, 346] on button "CSV Export" at bounding box center [817, 357] width 84 height 26
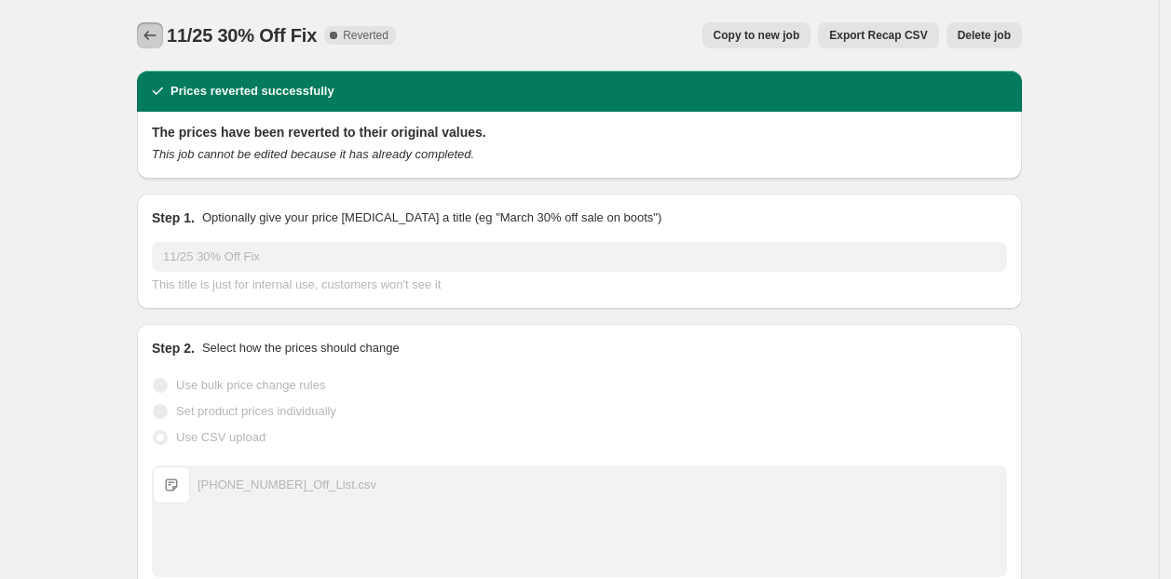
click at [156, 33] on icon "Price change jobs" at bounding box center [150, 35] width 19 height 19
